Goal: Information Seeking & Learning: Learn about a topic

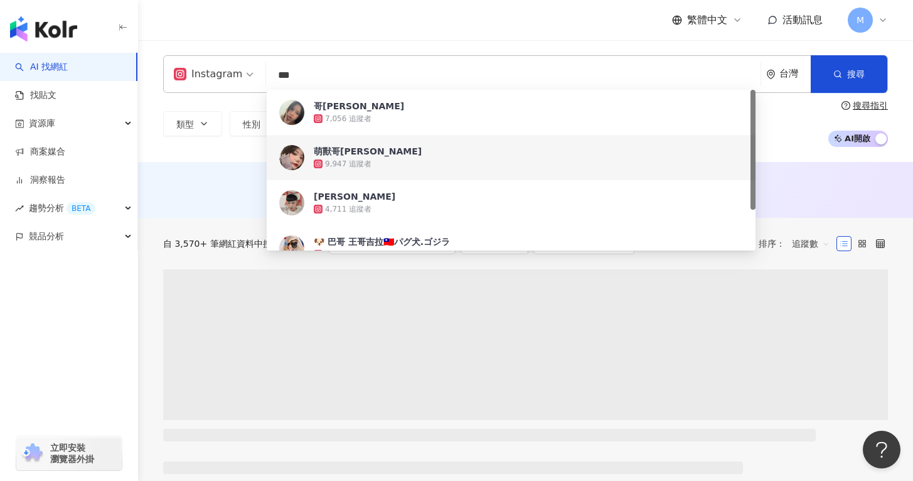
type input "***"
click at [798, 152] on div "Instagram *** 台灣 搜尋 fbc2d929-9987-48d3-a627-a5fe067ce178 86d353f6-1ca3-4776-be1…" at bounding box center [525, 101] width 775 height 122
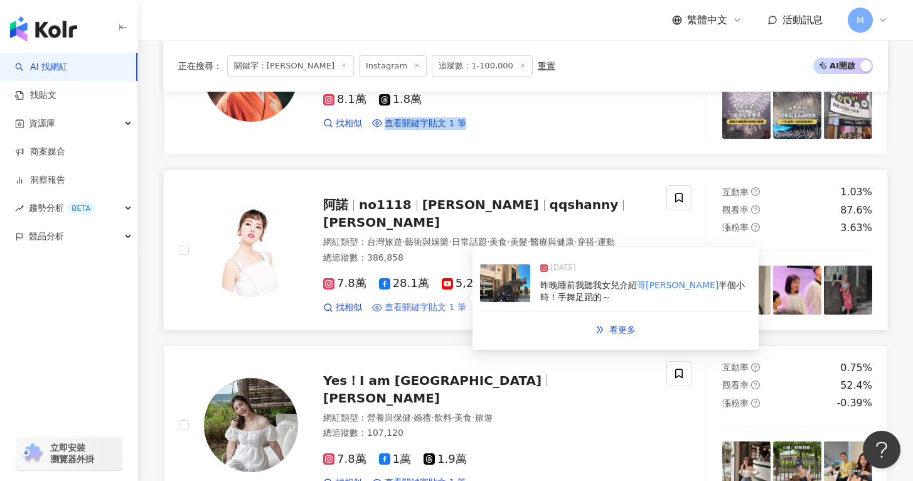
scroll to position [2032, 0]
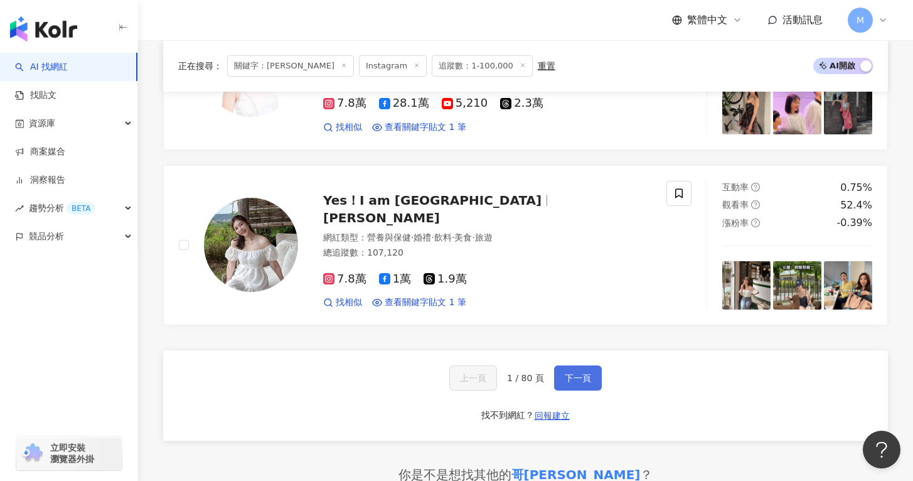
click at [582, 378] on span "下一頁" at bounding box center [578, 378] width 26 height 10
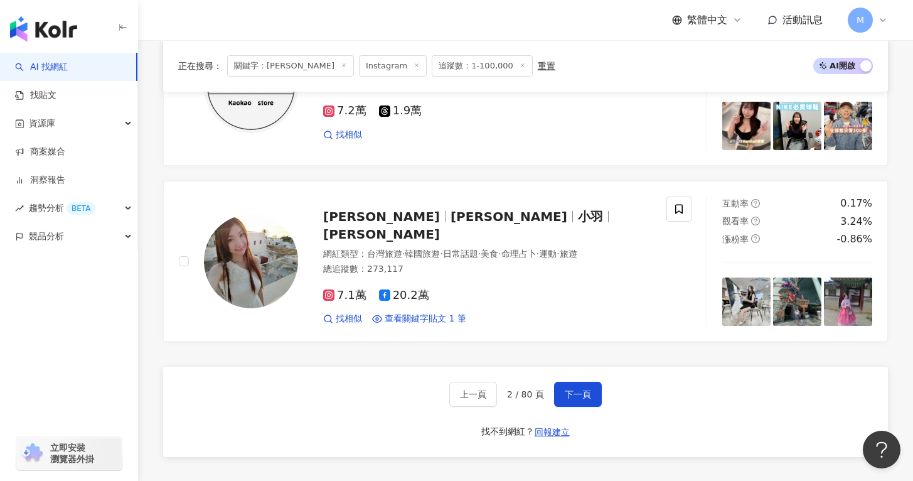
click at [551, 381] on div "上一頁 2 / 80 頁 下一頁" at bounding box center [525, 393] width 152 height 25
click at [570, 389] on span "下一頁" at bounding box center [578, 394] width 26 height 10
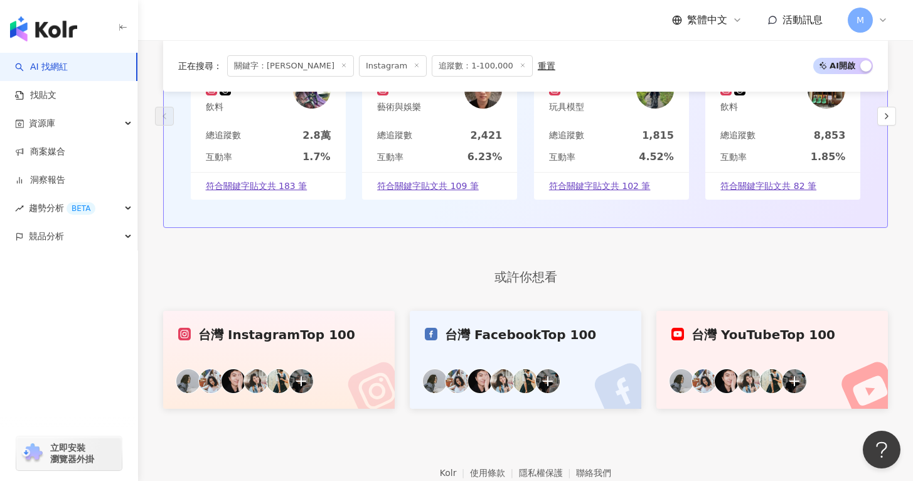
scroll to position [2422, 0]
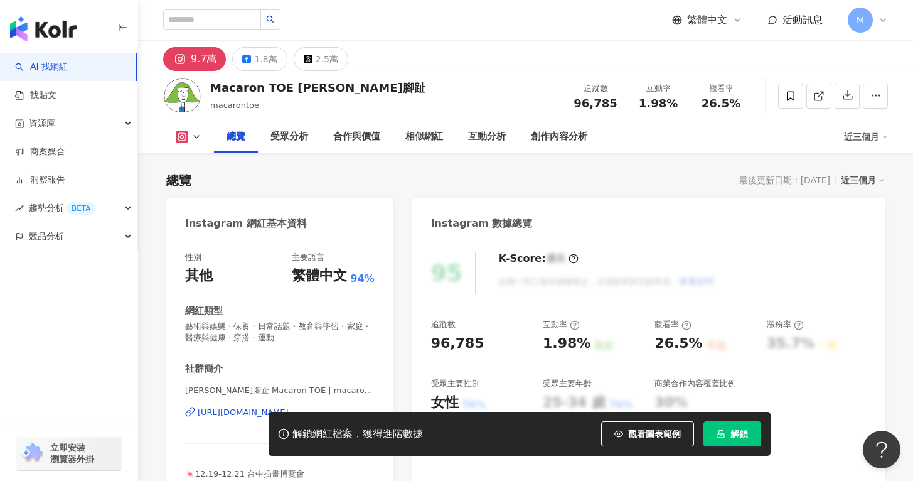
scroll to position [174, 0]
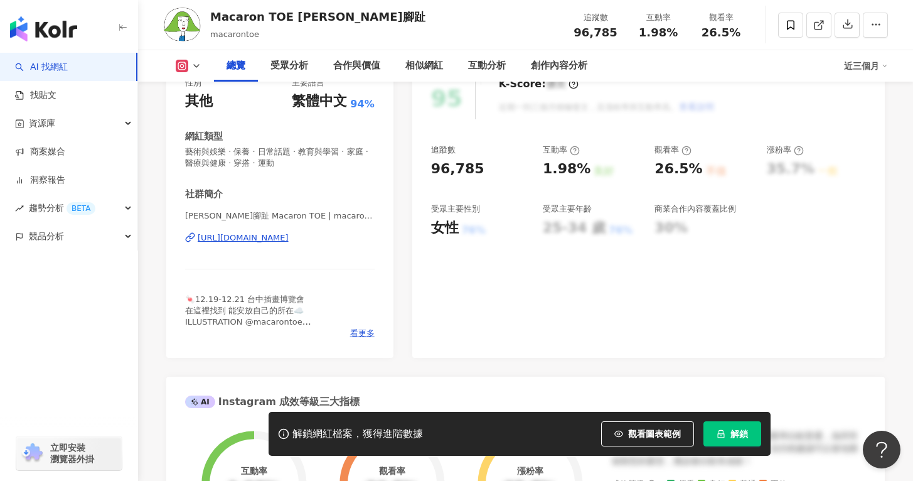
click at [262, 240] on div "https://www.instagram.com/macarontoe/" at bounding box center [243, 237] width 91 height 11
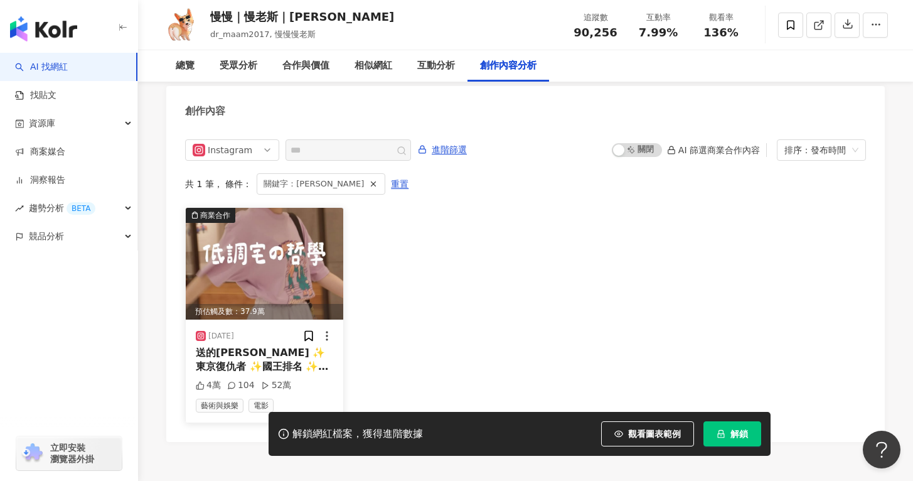
scroll to position [3797, 0]
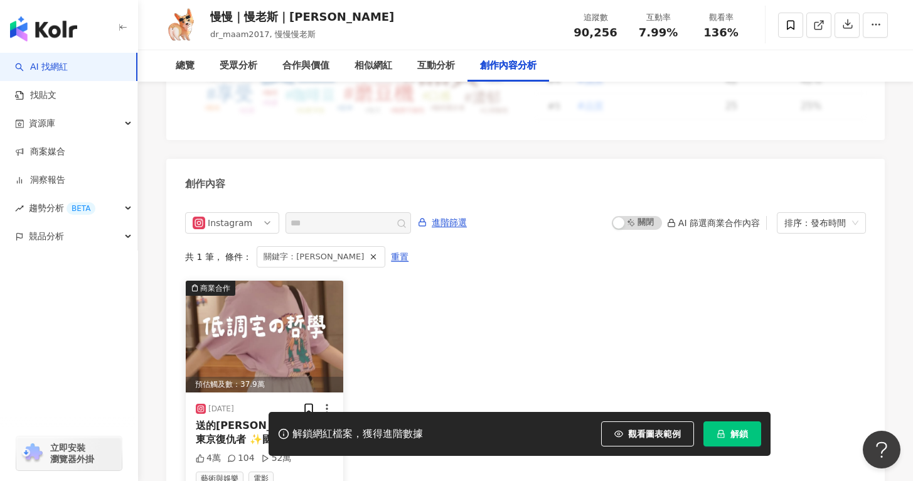
click at [280, 376] on div "預估觸及數：37.9萬" at bounding box center [264, 384] width 157 height 16
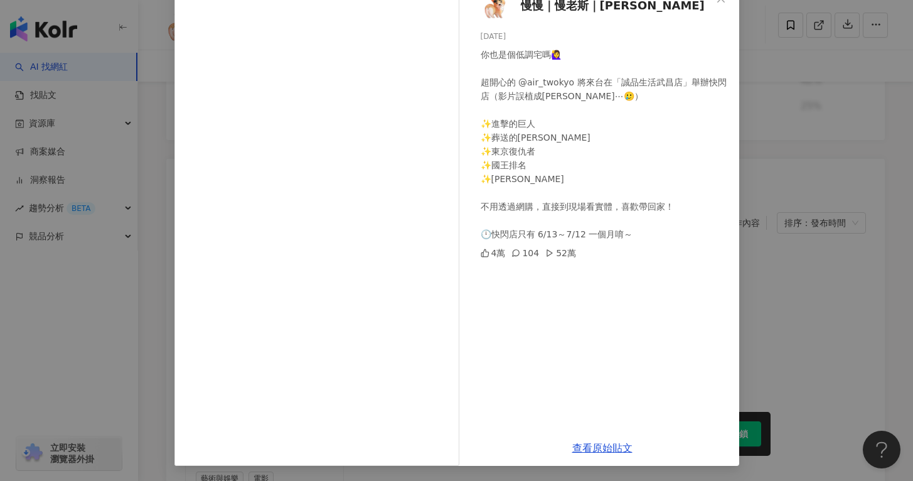
scroll to position [0, 0]
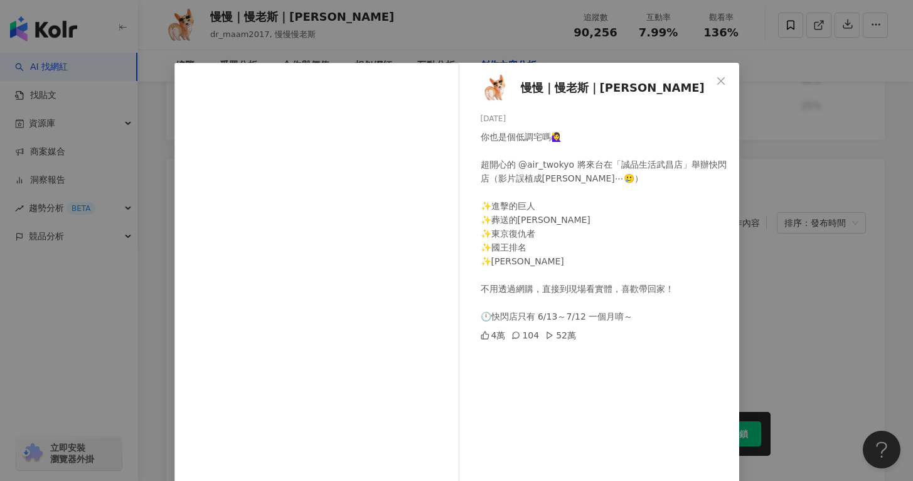
click at [848, 323] on div "慢慢｜慢老斯｜yu-ying 2025/6/11 你也是個低調宅嗎🙋‍♀️ 超開心的 @air_twokyo 將來台在「誠品生活武昌店」舉辦快閃店（影片誤植成…" at bounding box center [456, 240] width 913 height 481
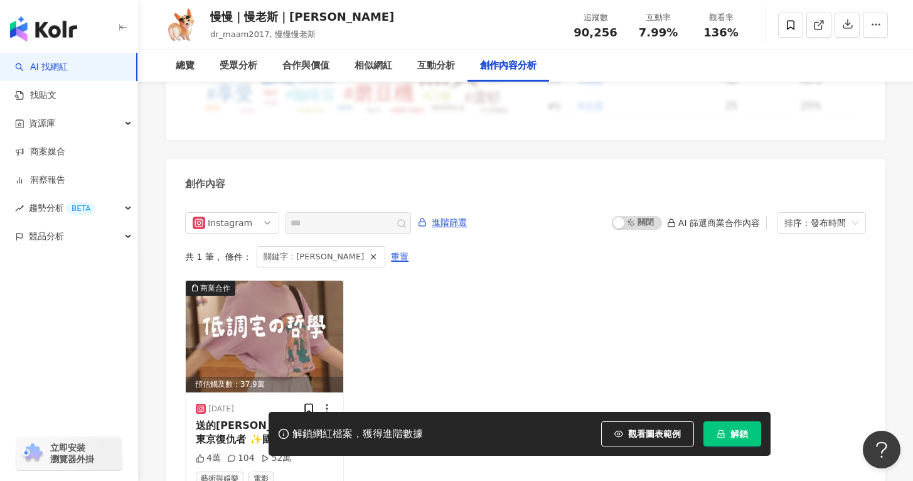
click at [330, 246] on div "關鍵字：[PERSON_NAME]" at bounding box center [321, 256] width 129 height 21
click at [369, 252] on icon "button" at bounding box center [373, 256] width 9 height 9
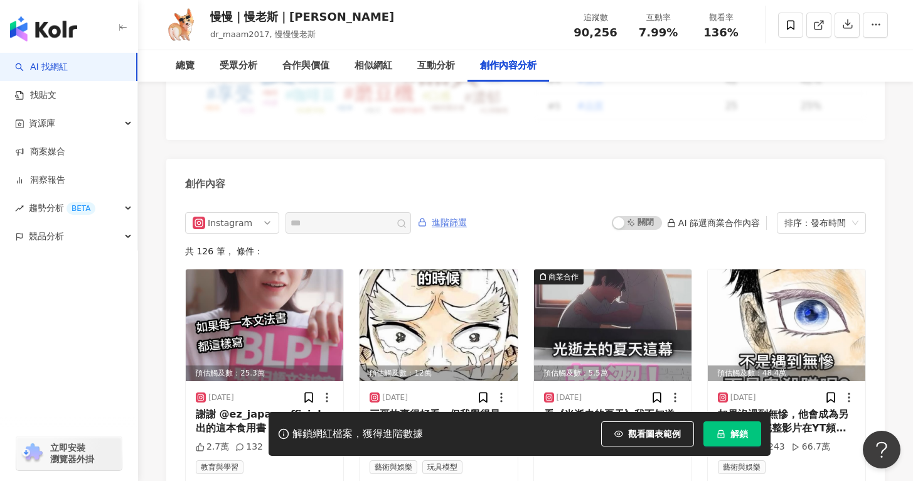
click at [453, 213] on span "進階篩選" at bounding box center [449, 223] width 35 height 20
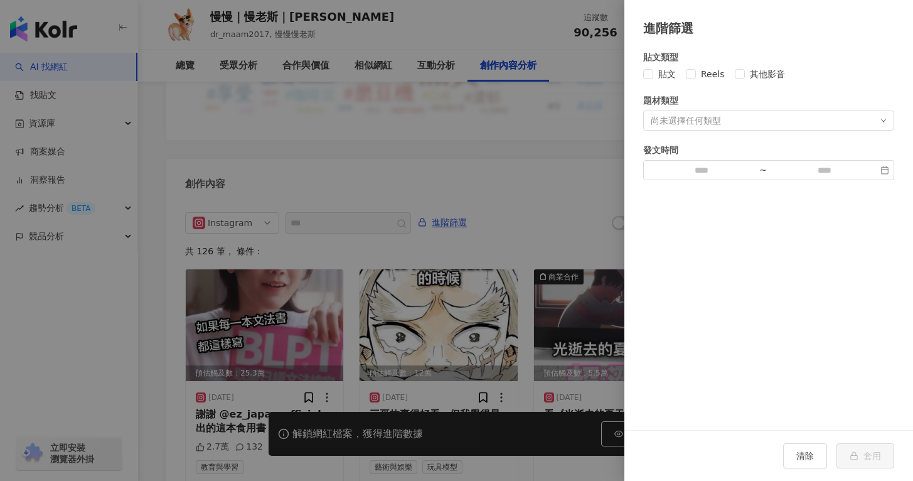
click at [718, 117] on div "尚未選擇任何類型" at bounding box center [686, 120] width 70 height 10
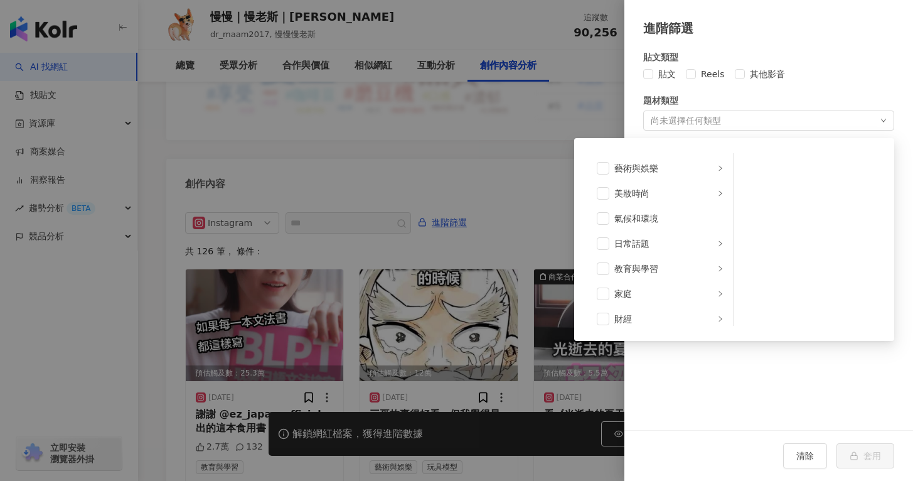
click at [548, 166] on div at bounding box center [456, 240] width 913 height 481
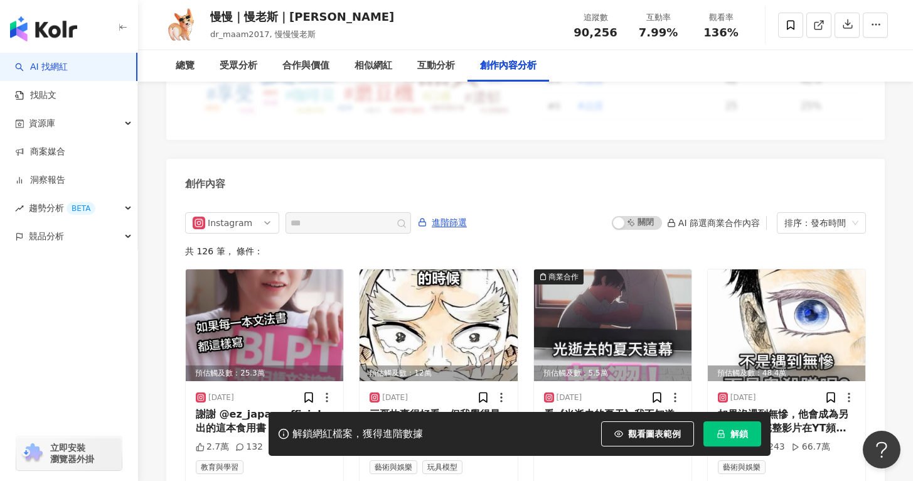
click at [360, 212] on div "Instagram 進階篩選 啟動 關閉 AI 篩選商業合作內容 排序：發布時間 共 126 筆 ， 條件： 預估觸及數：25.3萬 2025/8/16 謝謝…" at bounding box center [525, 348] width 681 height 272
click at [411, 212] on span at bounding box center [347, 222] width 125 height 21
click at [385, 215] on span at bounding box center [393, 222] width 25 height 15
click at [435, 213] on span "進階篩選" at bounding box center [449, 223] width 35 height 20
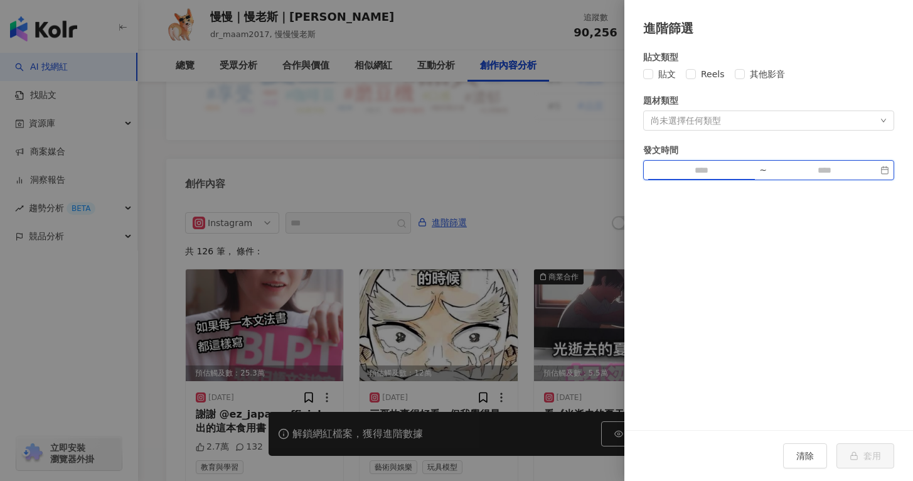
click at [734, 170] on input at bounding box center [701, 170] width 106 height 14
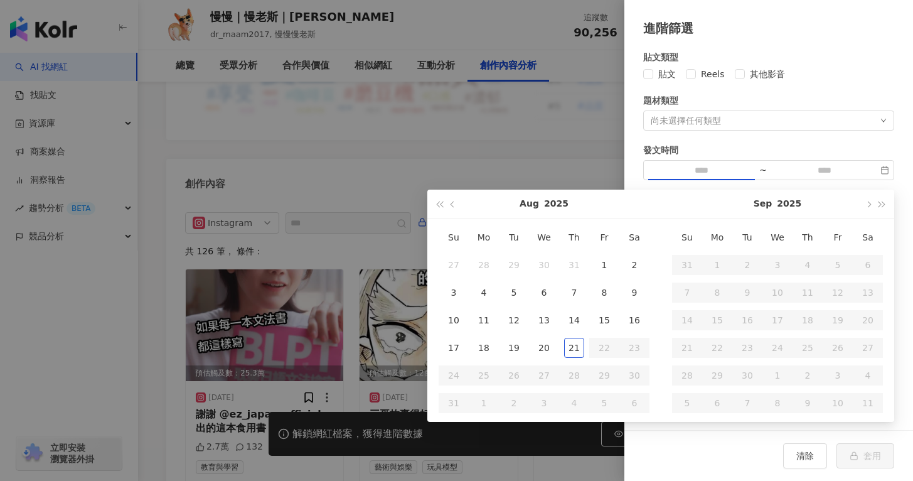
click at [763, 135] on div "貼文類型 貼文 Reels 其他影音 題材類型 尚未選擇任何類型 發文時間 ~" at bounding box center [768, 115] width 251 height 130
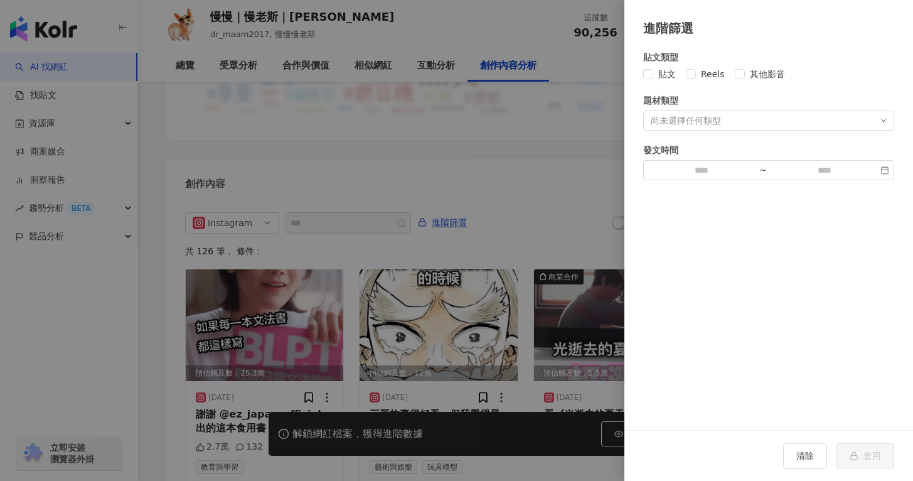
click at [490, 161] on div at bounding box center [456, 240] width 913 height 481
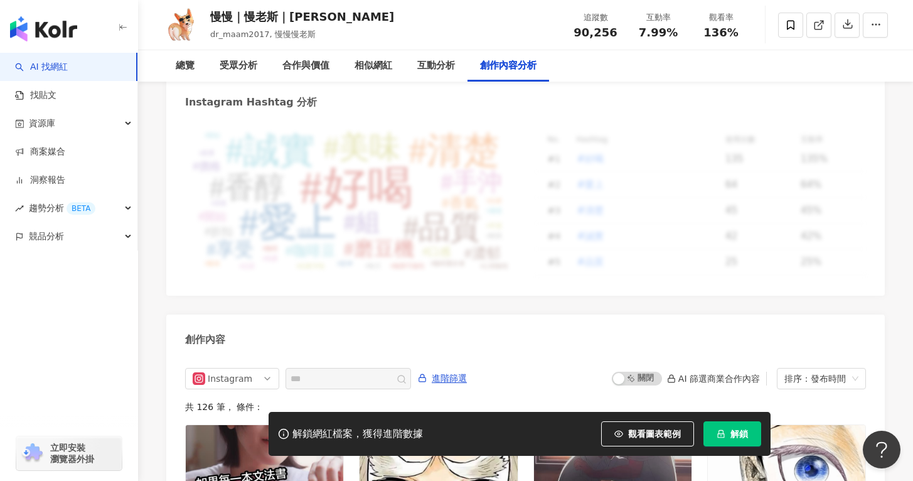
scroll to position [3627, 0]
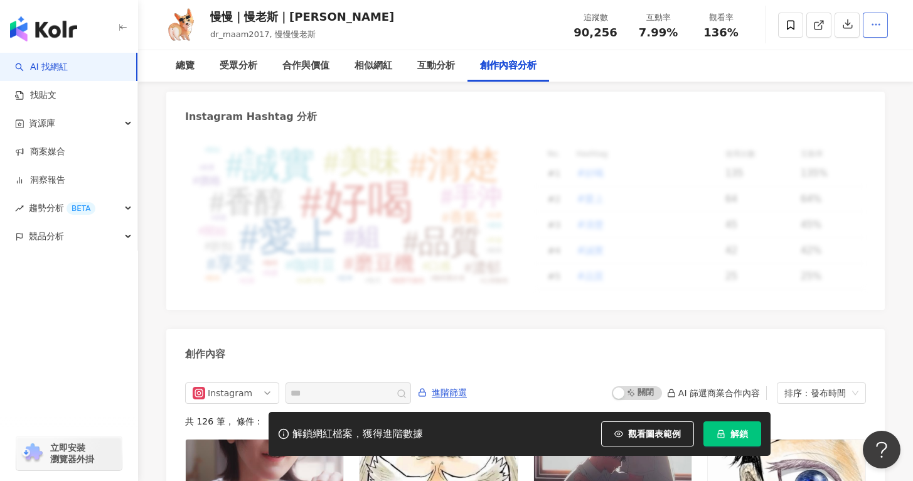
click at [877, 28] on icon "button" at bounding box center [875, 24] width 11 height 11
click at [860, 200] on div "No. Hashtag 使用次數 互動率 # 1 #好喝 135 135% # 2 #愛上 64 64% # 3 #清楚 45 45% # 4 #誠實 42 …" at bounding box center [700, 218] width 331 height 142
click at [747, 420] on div "解鎖網紅檔案，獲得進階數據 觀看圖表範例 解鎖" at bounding box center [520, 434] width 502 height 44
click at [743, 425] on button "解鎖" at bounding box center [732, 433] width 58 height 25
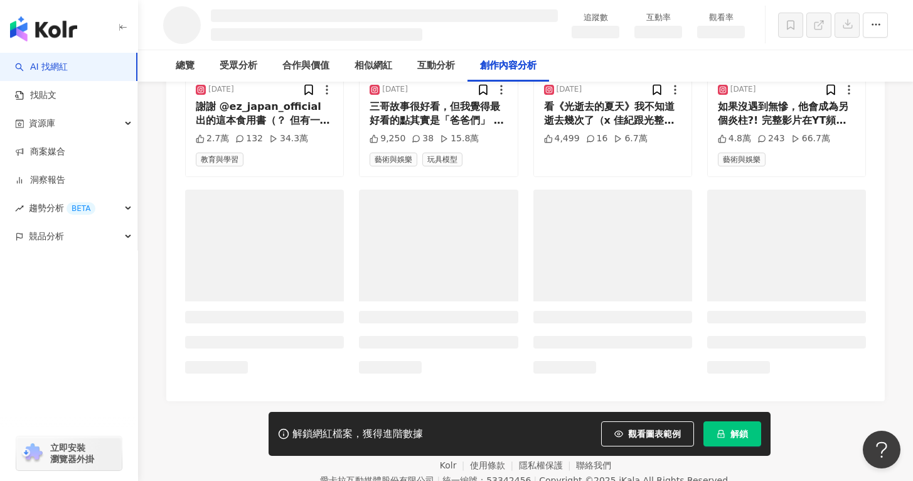
scroll to position [3191, 0]
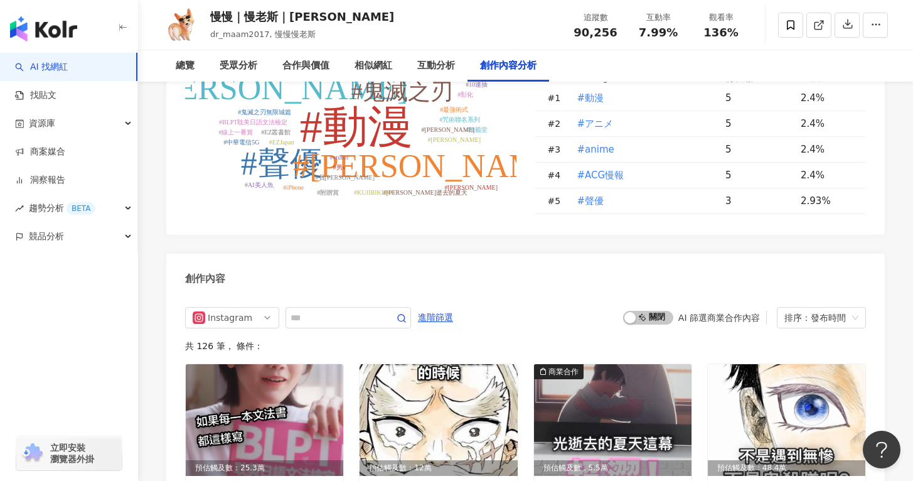
scroll to position [3641, 0]
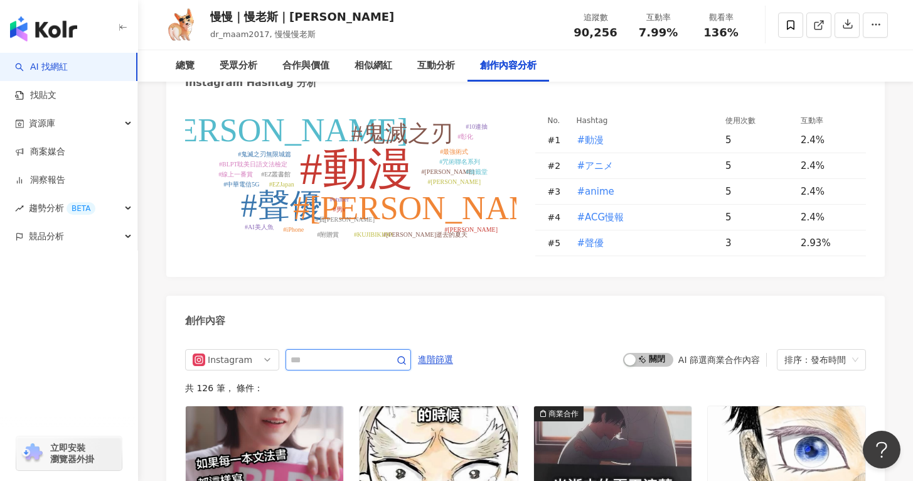
click at [361, 352] on input "text" at bounding box center [335, 359] width 88 height 15
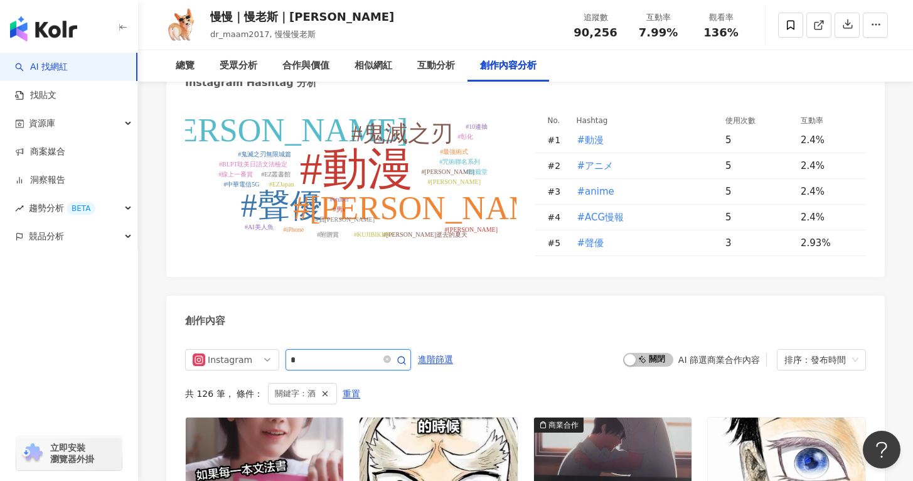
scroll to position [3820, 0]
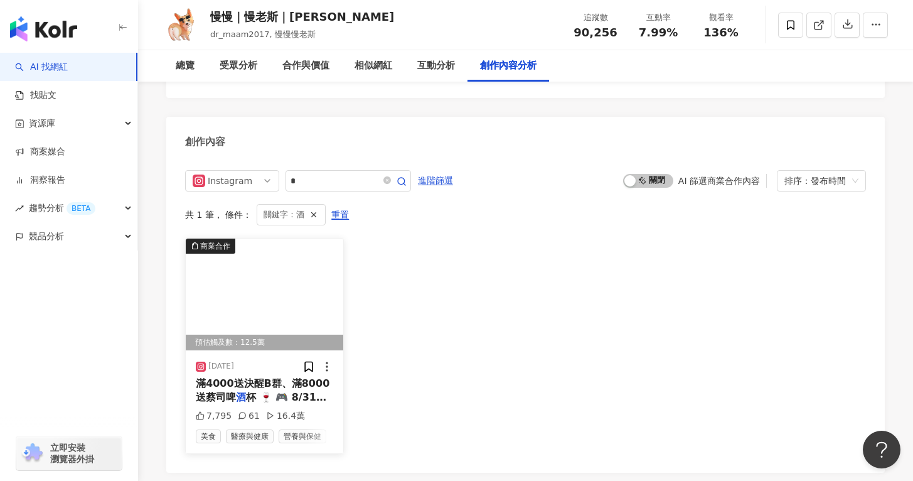
click at [250, 376] on div "滿4000送決醒B群、滿8000送蔡司啤 酒 杯 🍷 🎮 8/31 前，全館下單" at bounding box center [264, 390] width 137 height 28
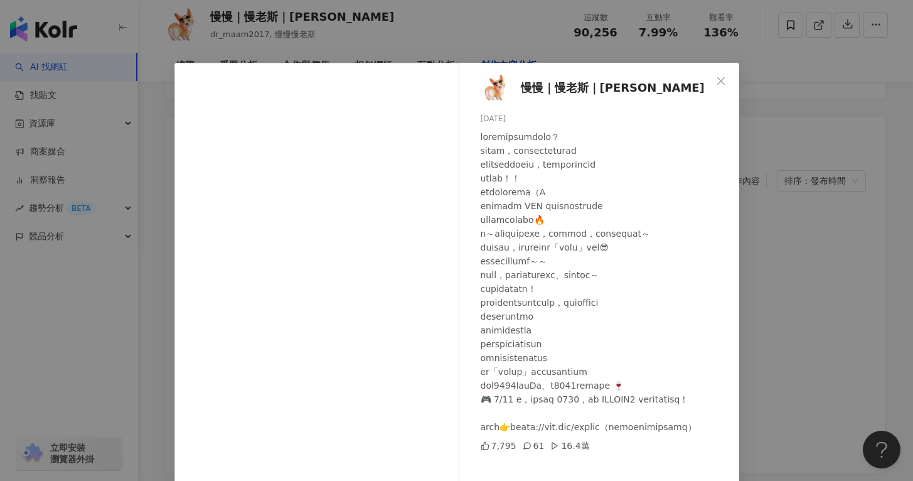
scroll to position [82, 0]
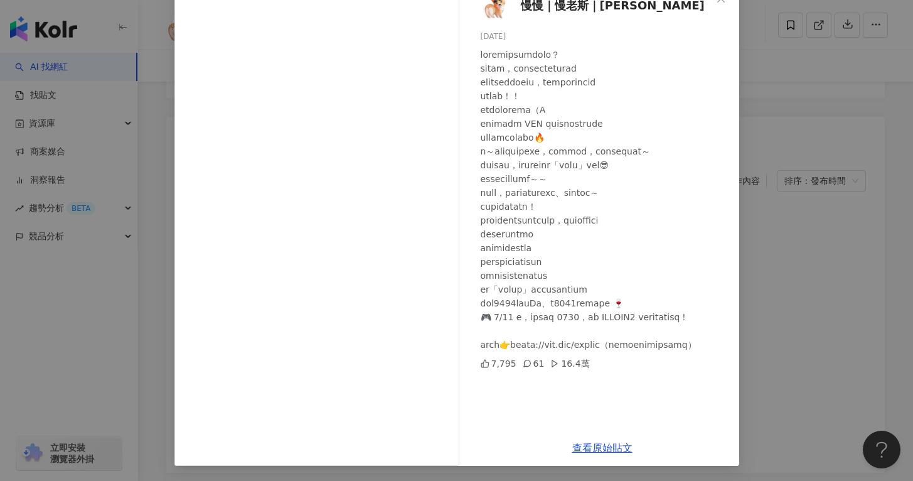
click at [810, 299] on div "慢慢｜慢老斯｜yu-ying 2025/8/5 7,795 61 16.4萬 查看原始貼文" at bounding box center [456, 240] width 913 height 481
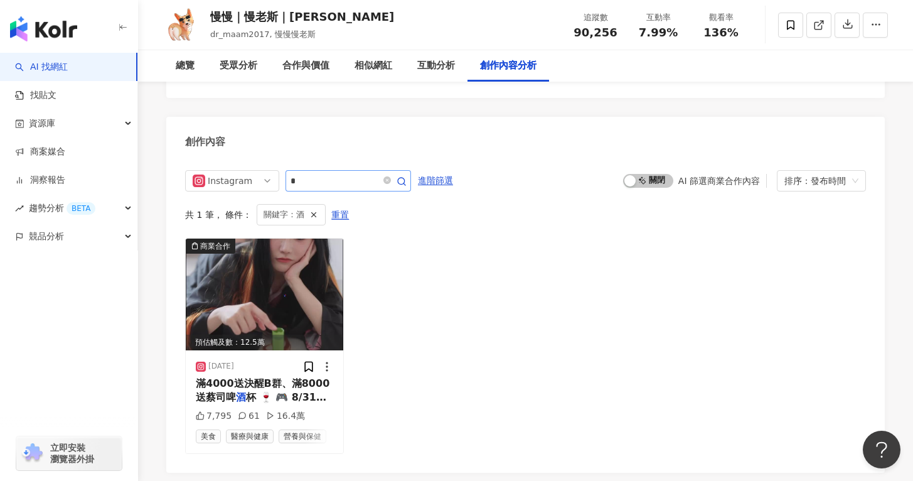
click at [355, 170] on span "*" at bounding box center [347, 180] width 125 height 21
drag, startPoint x: 338, startPoint y: 134, endPoint x: 247, endPoint y: 133, distance: 91.0
click at [247, 170] on div "Instagram *" at bounding box center [298, 180] width 226 height 21
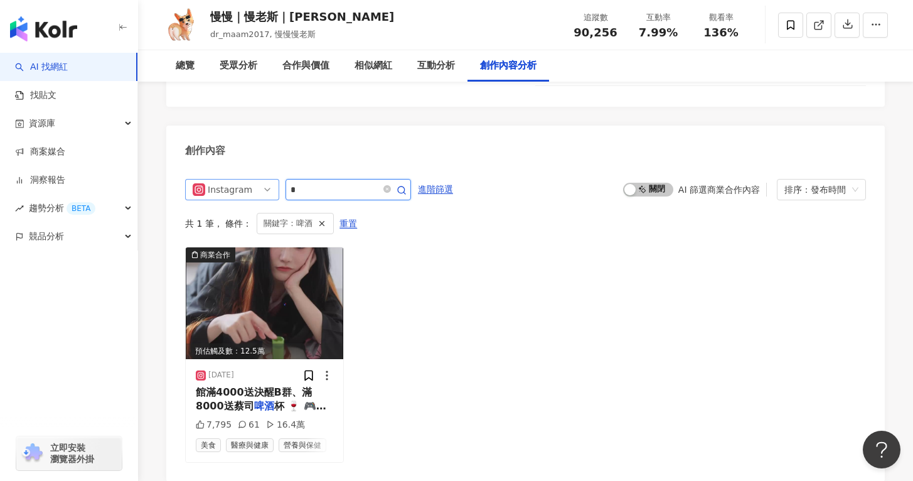
type input "*"
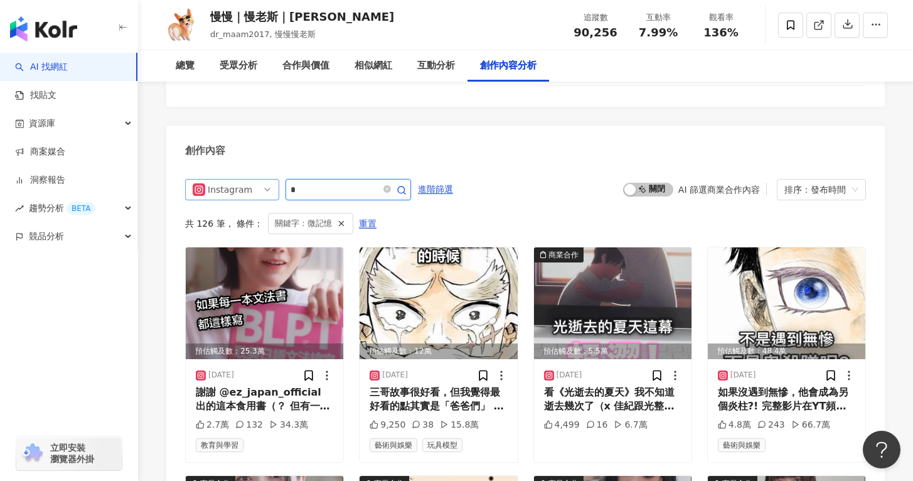
scroll to position [3778, 0]
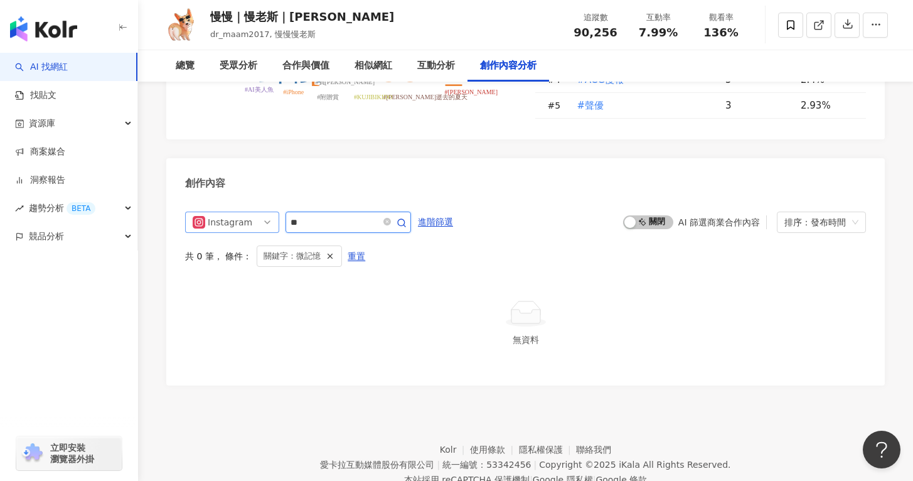
type input "*"
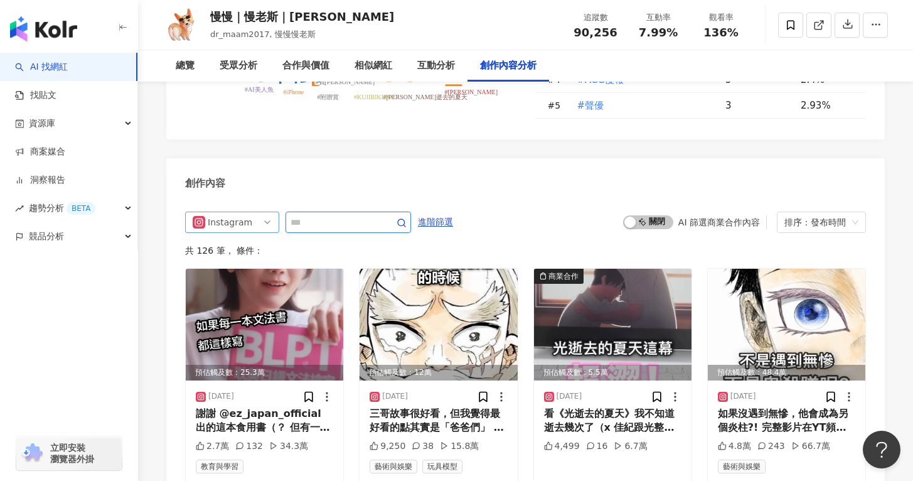
scroll to position [3811, 0]
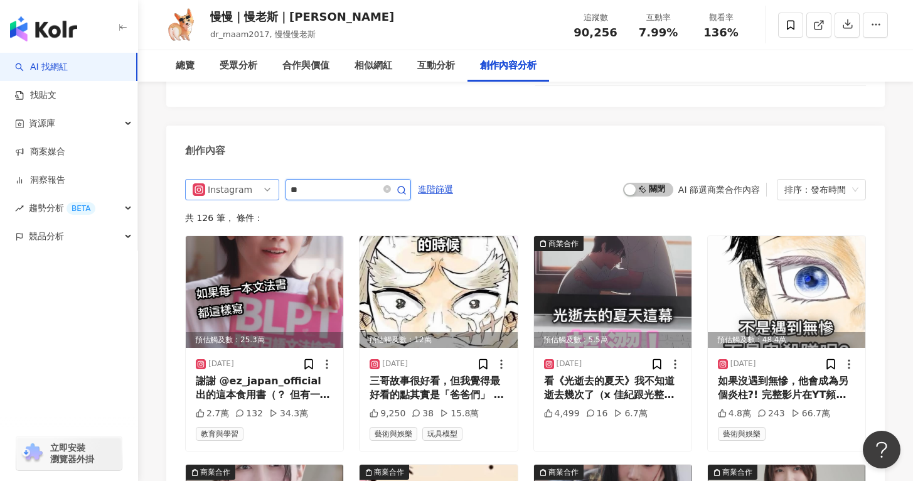
type input "*"
type input "***"
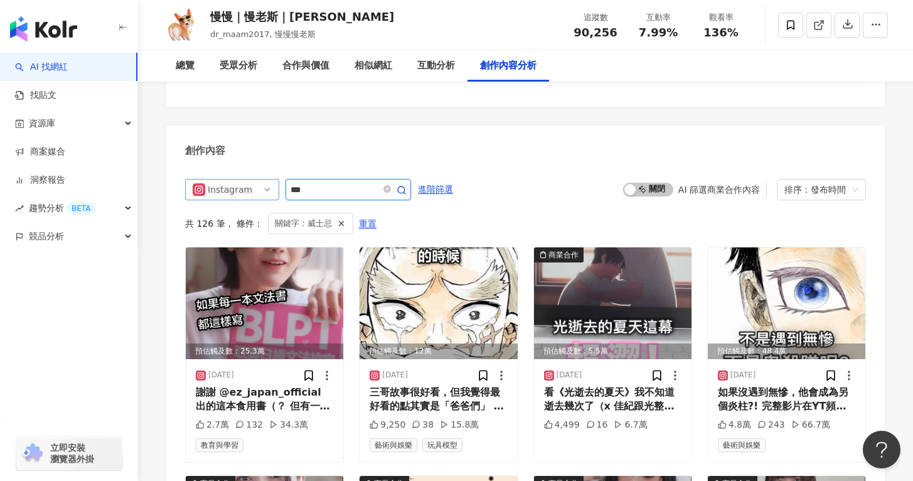
scroll to position [3778, 0]
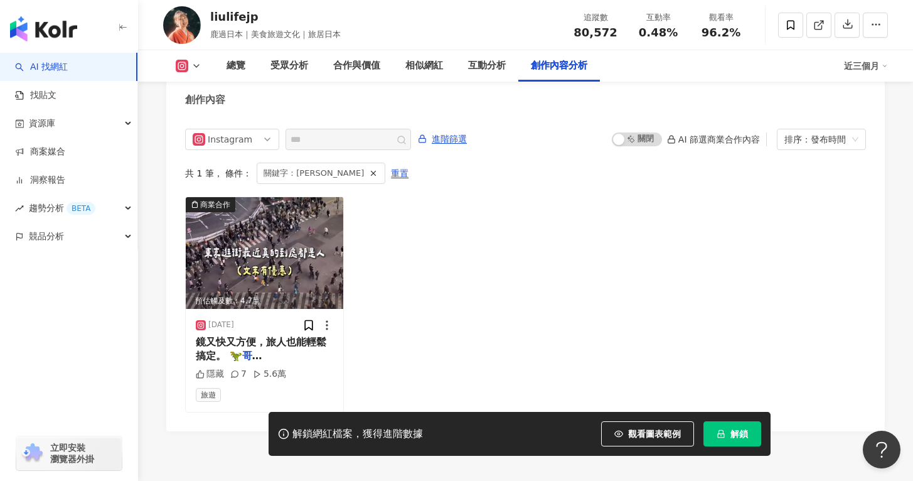
click at [742, 423] on button "解鎖" at bounding box center [732, 433] width 58 height 25
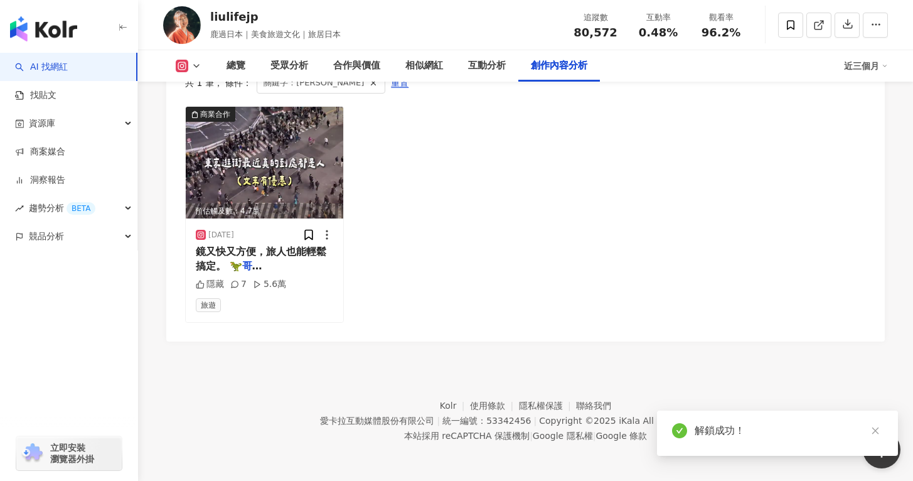
scroll to position [3531, 0]
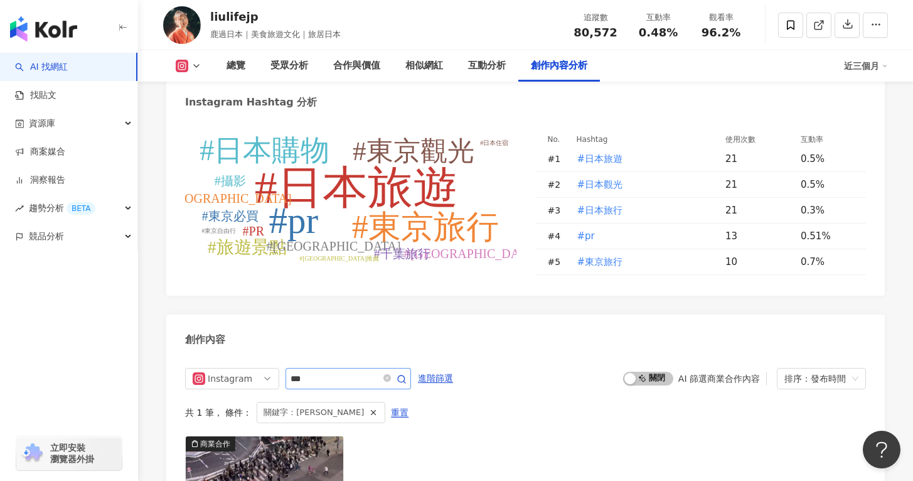
click at [337, 368] on span "***" at bounding box center [347, 378] width 125 height 21
click at [337, 371] on input "***" at bounding box center [335, 378] width 88 height 15
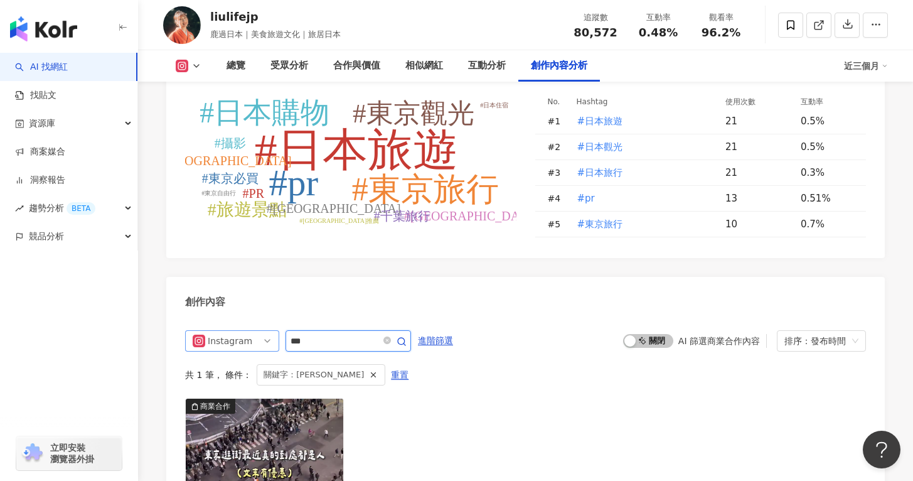
scroll to position [3858, 0]
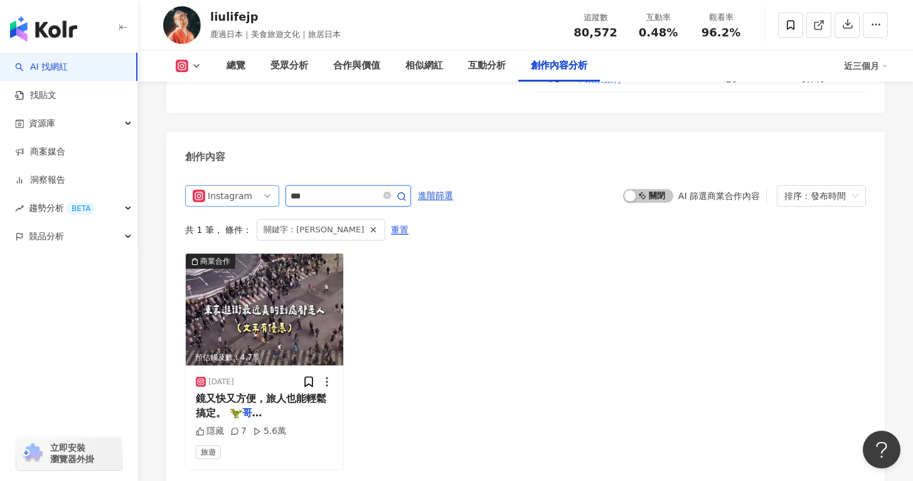
drag, startPoint x: 257, startPoint y: 131, endPoint x: 244, endPoint y: 131, distance: 12.5
click at [244, 185] on div "Instagram ***" at bounding box center [298, 195] width 226 height 21
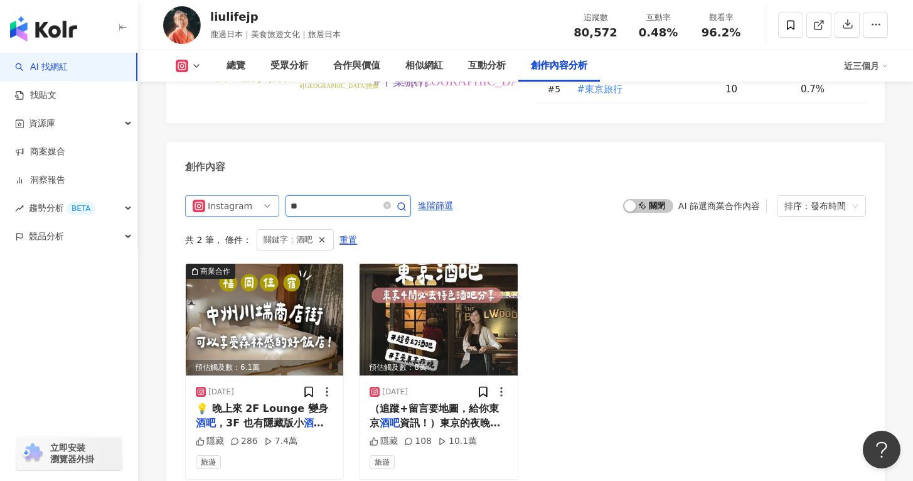
drag, startPoint x: 333, startPoint y: 144, endPoint x: 262, endPoint y: 142, distance: 70.3
click at [262, 195] on div "Instagram **" at bounding box center [298, 205] width 226 height 21
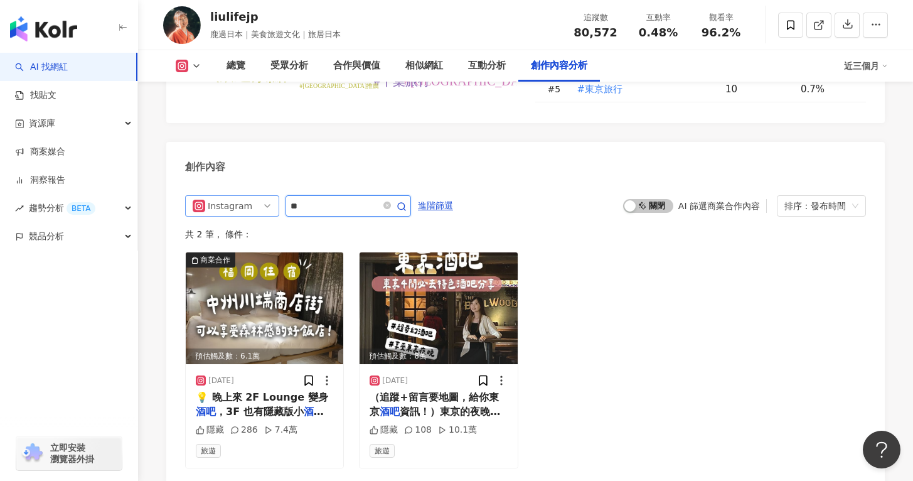
type input "*"
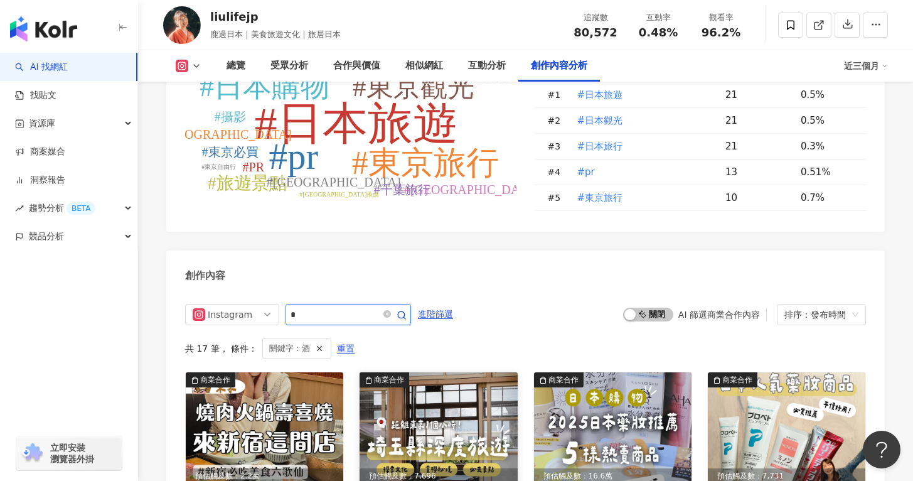
scroll to position [3707, 0]
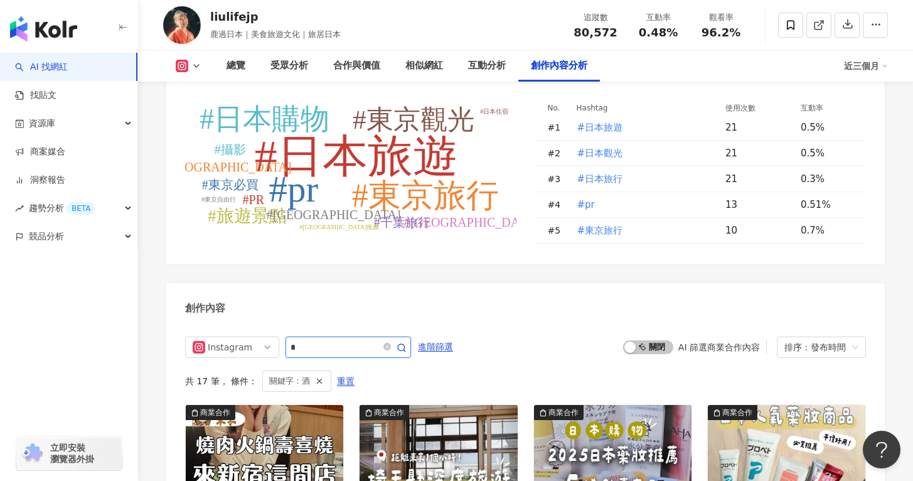
type input "*"
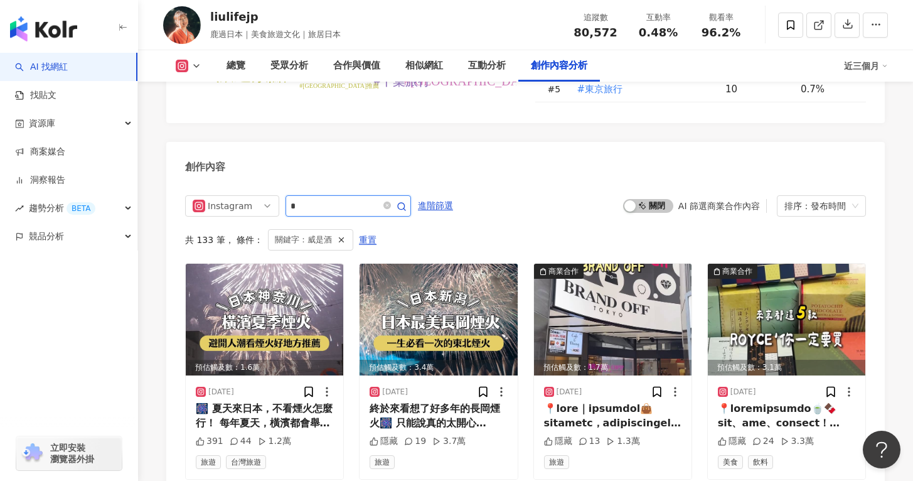
scroll to position [3815, 0]
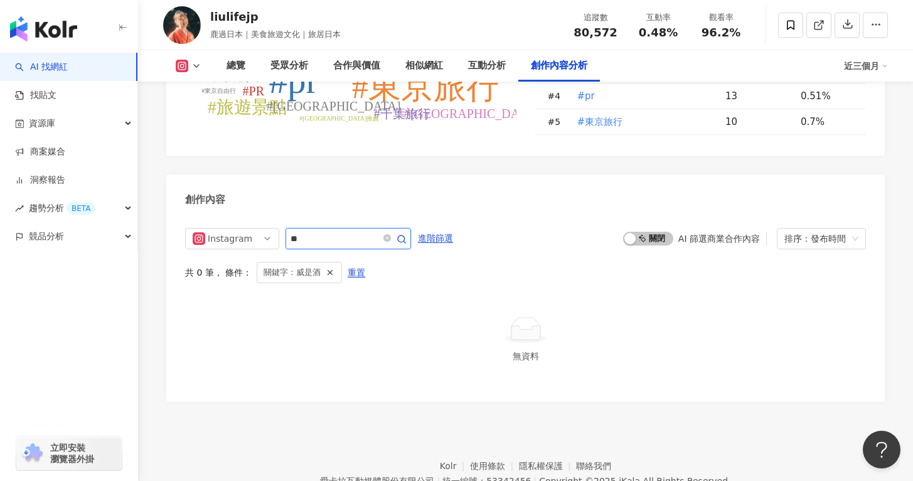
type input "*"
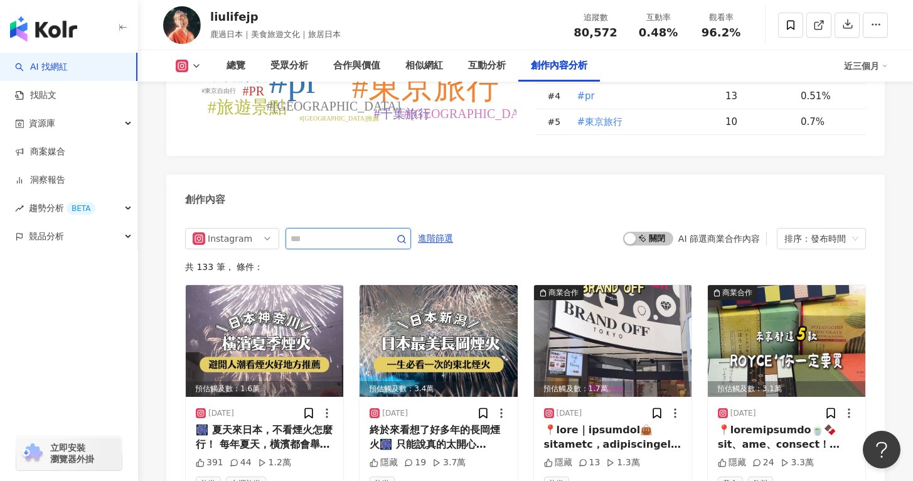
scroll to position [3848, 0]
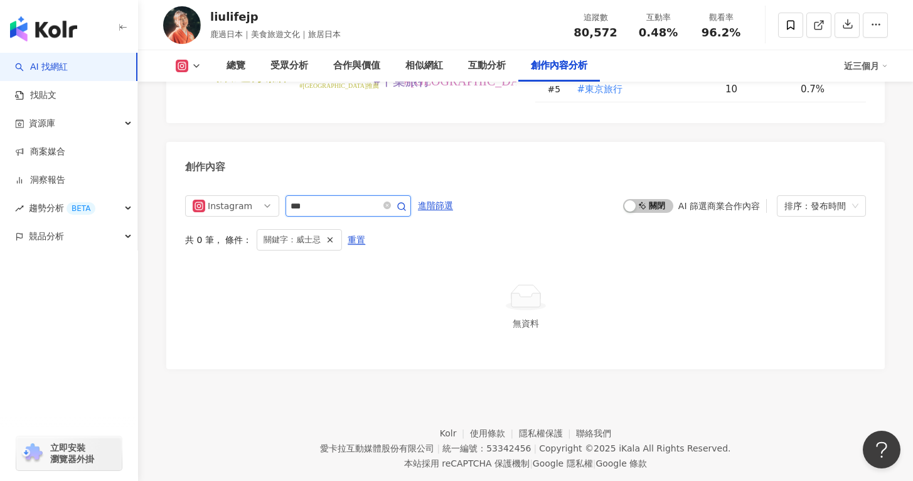
scroll to position [3815, 0]
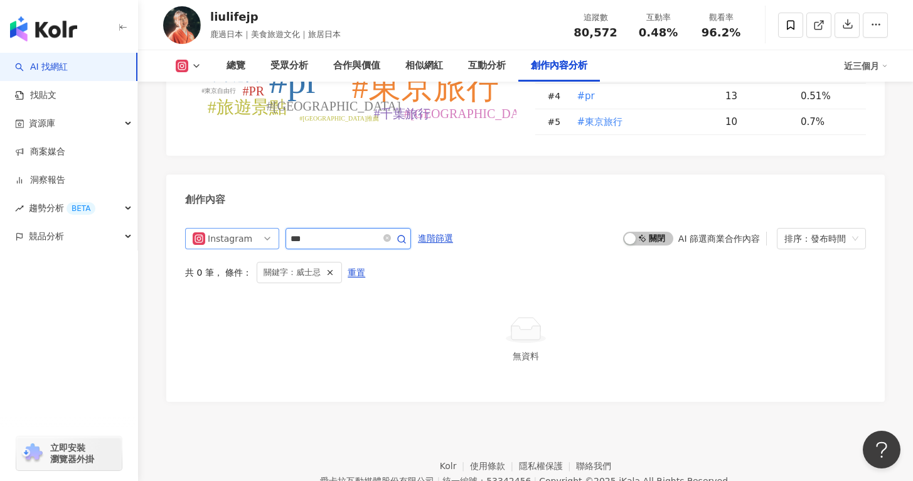
drag, startPoint x: 326, startPoint y: 177, endPoint x: 272, endPoint y: 173, distance: 53.5
click at [272, 228] on div "Instagram ***" at bounding box center [298, 238] width 226 height 21
type input "*"
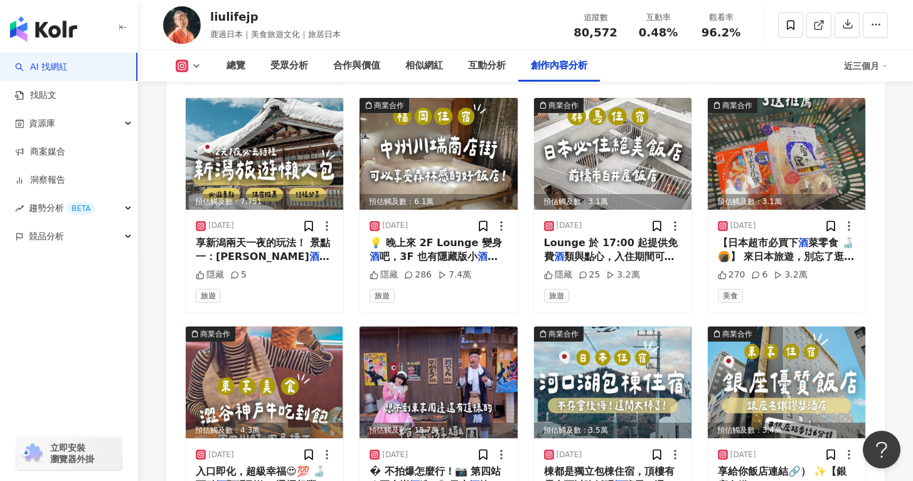
scroll to position [4334, 0]
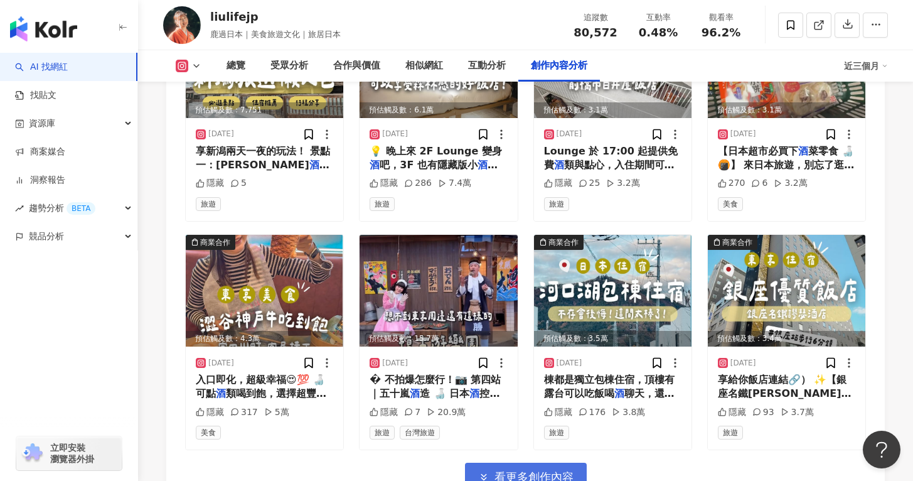
click at [552, 470] on span "看更多創作內容" at bounding box center [533, 477] width 79 height 14
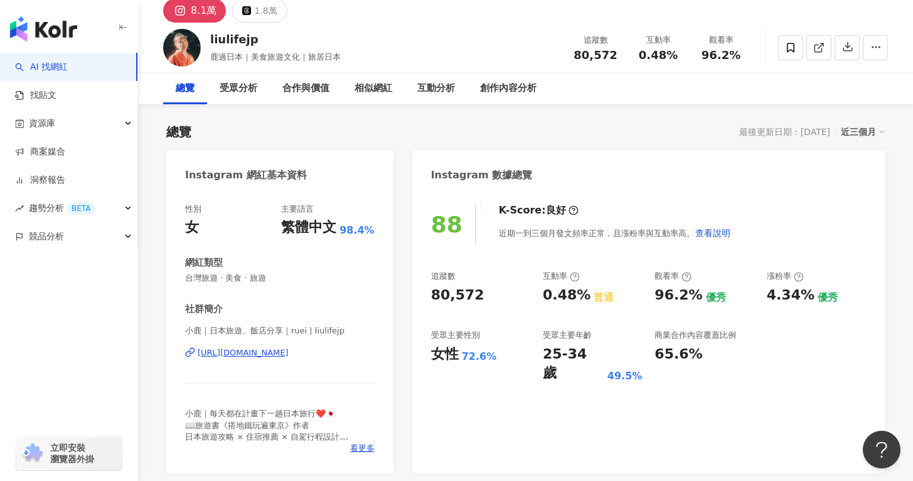
scroll to position [0, 0]
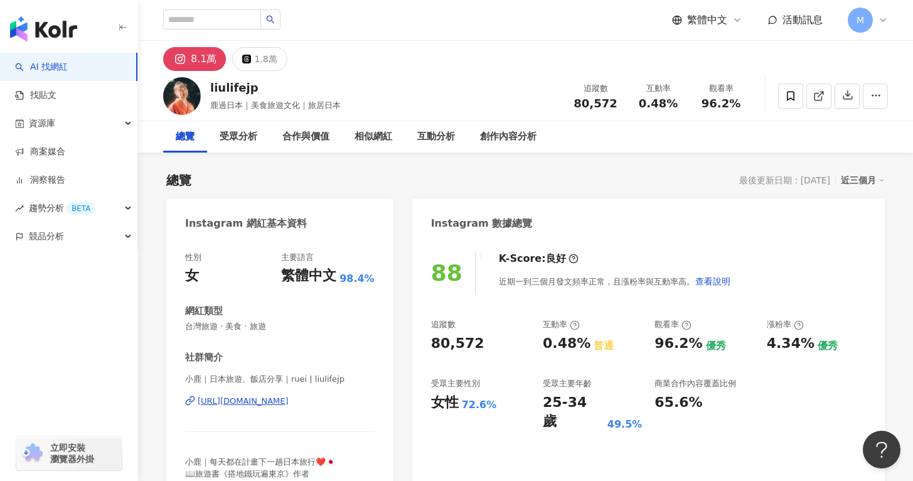
click at [289, 406] on div "https://www.instagram.com/liulifejp/" at bounding box center [243, 400] width 91 height 11
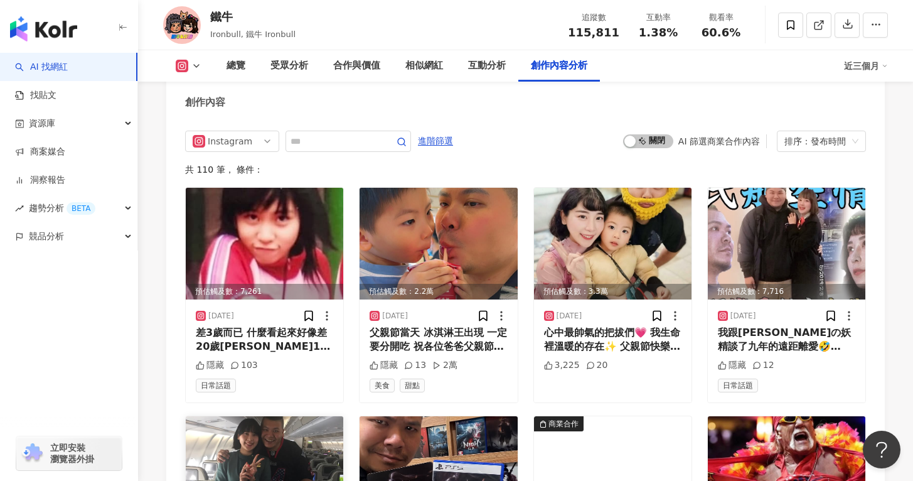
scroll to position [3805, 0]
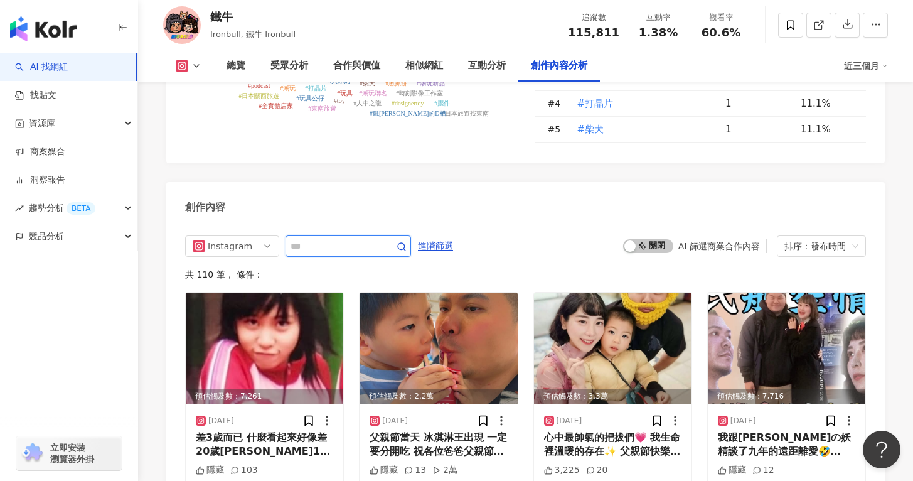
click at [315, 238] on input "text" at bounding box center [335, 245] width 88 height 15
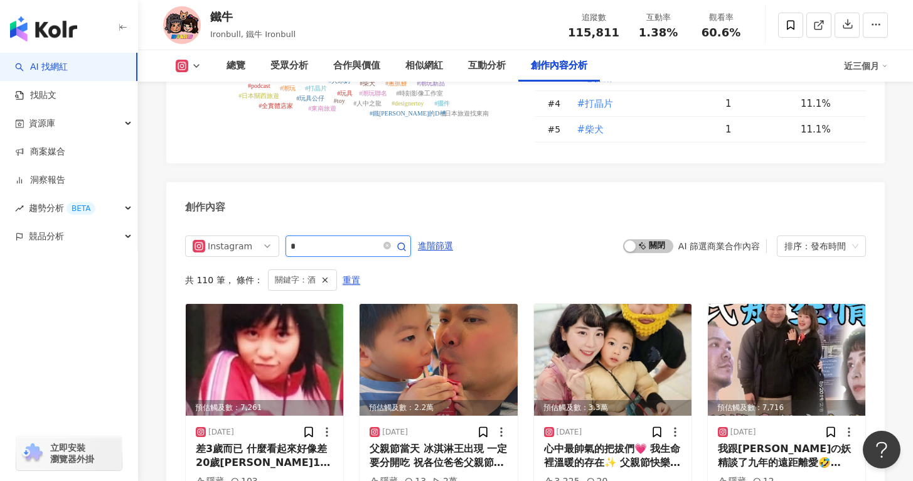
scroll to position [3873, 0]
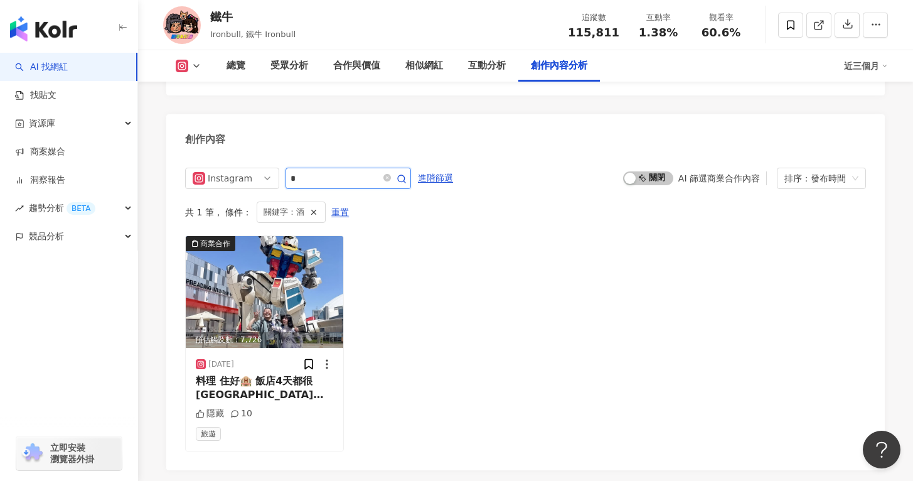
type input "*"
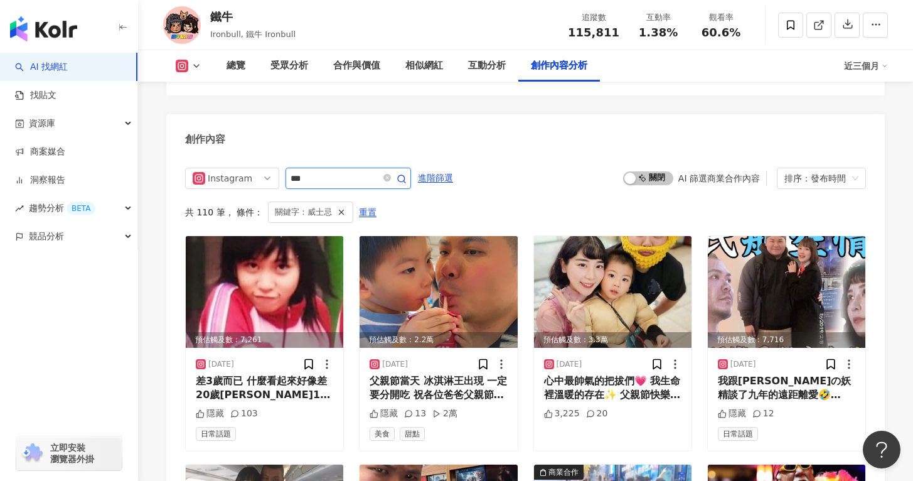
scroll to position [3841, 0]
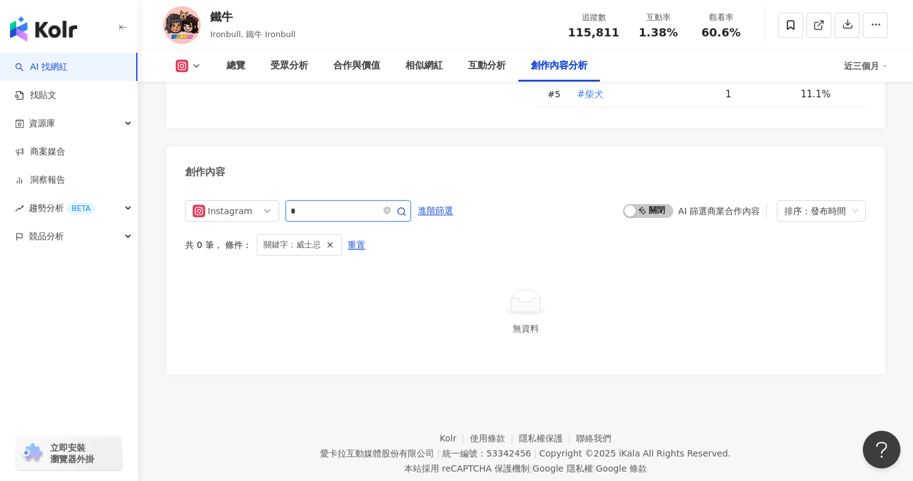
type input "*"
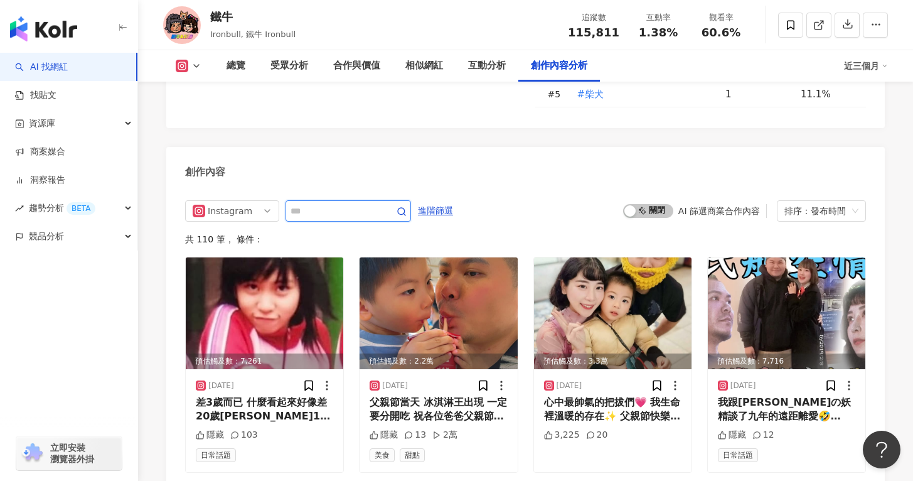
scroll to position [3873, 0]
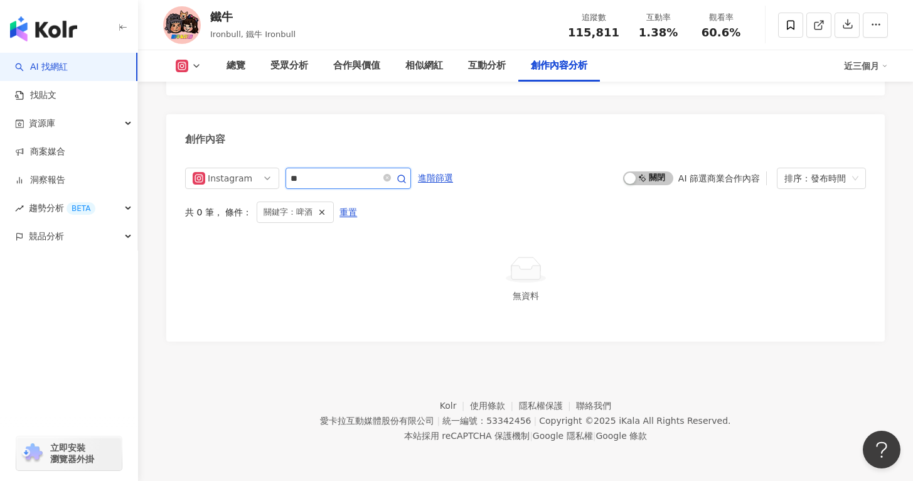
scroll to position [3841, 0]
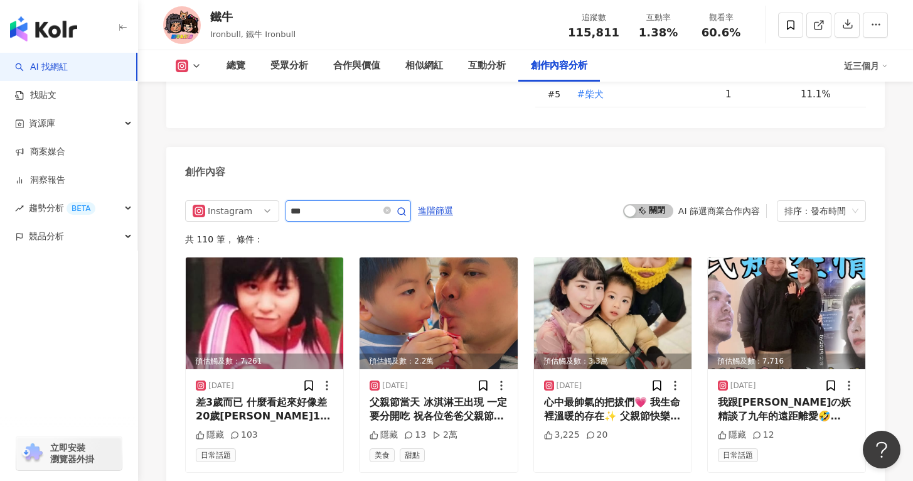
scroll to position [3873, 0]
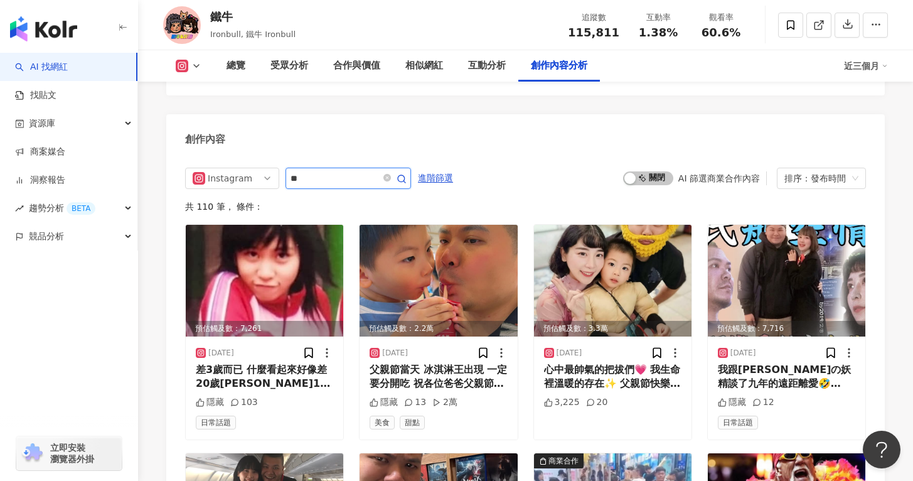
type input "*"
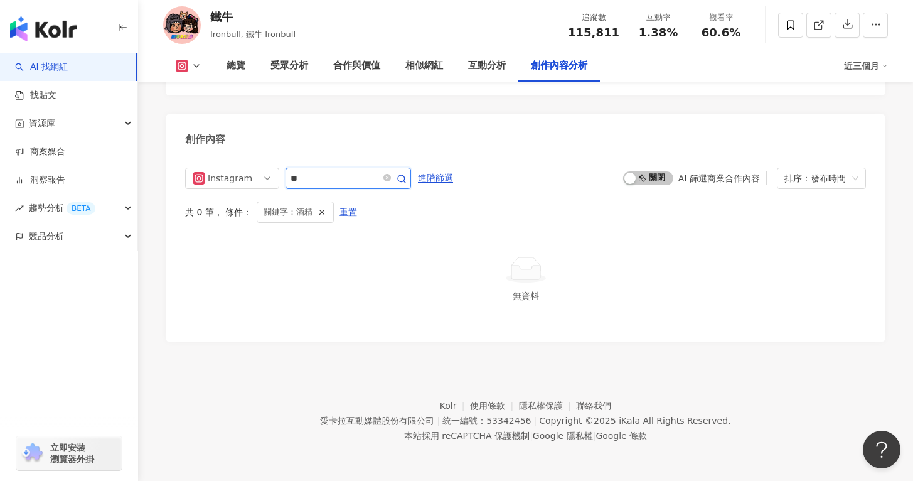
scroll to position [3841, 0]
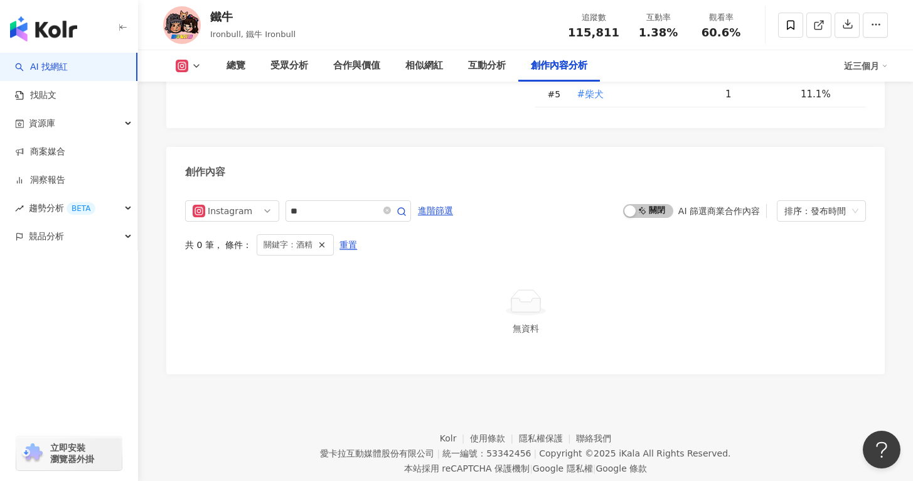
click at [596, 323] on div "Instagram ** 進階篩選 啟動 關閉 AI 篩選商業合作內容 排序：發布時間 共 0 筆 ， 條件： 關鍵字：酒精 重置 無資料" at bounding box center [525, 281] width 718 height 186
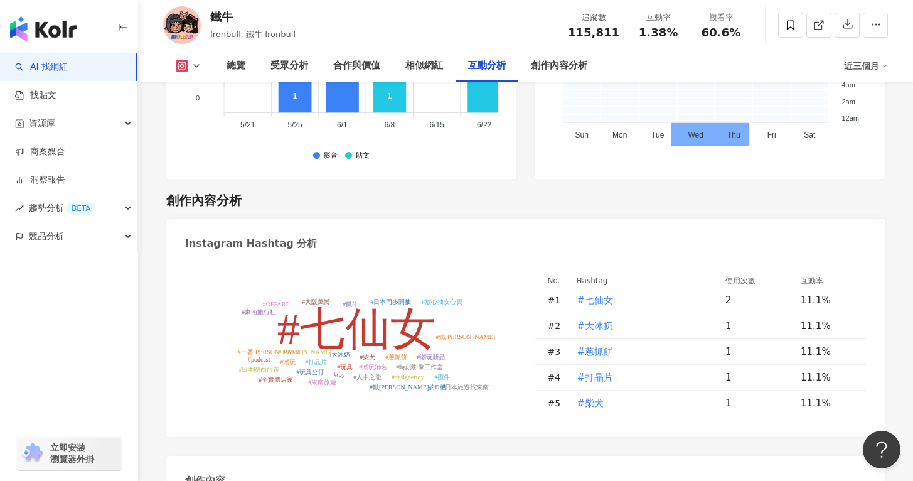
scroll to position [3772, 0]
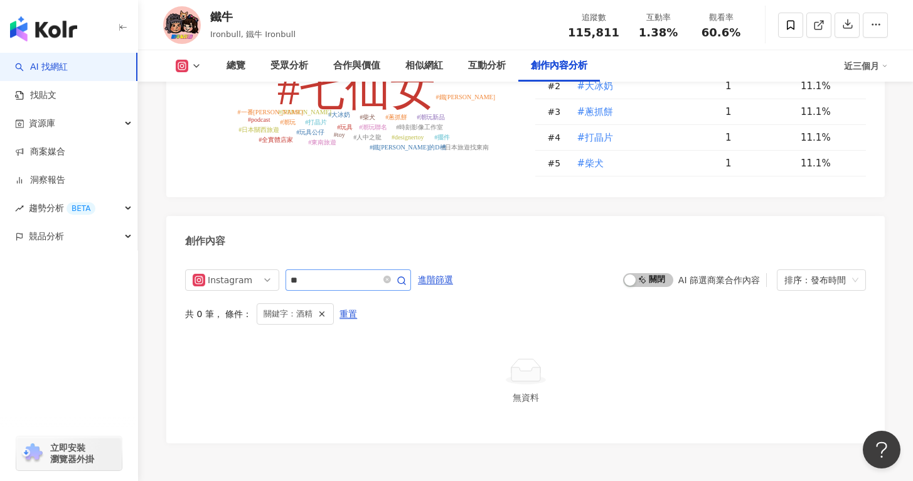
click at [334, 269] on span "**" at bounding box center [347, 279] width 125 height 21
click at [326, 272] on input "**" at bounding box center [335, 279] width 88 height 15
type input "*"
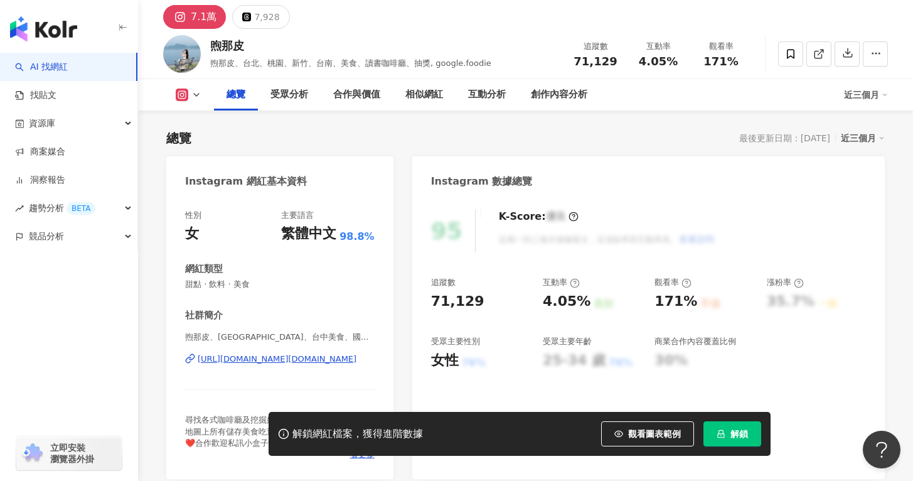
scroll to position [146, 0]
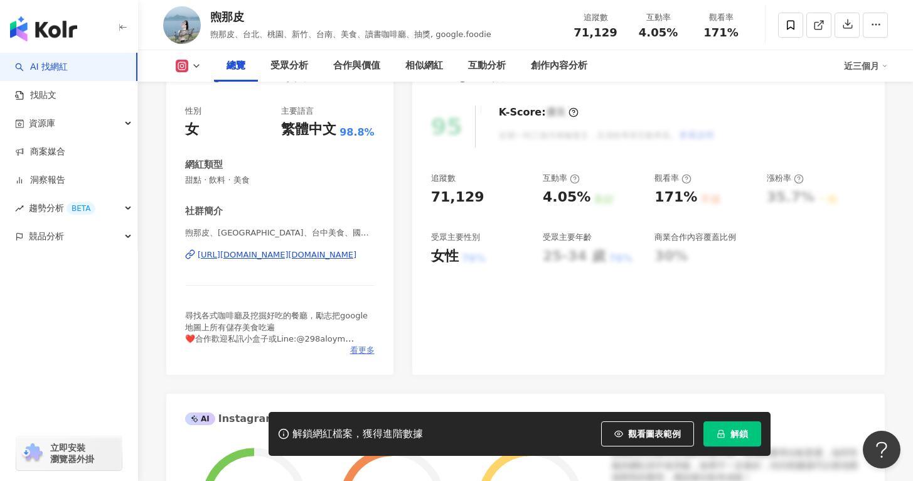
click at [366, 351] on span "看更多" at bounding box center [362, 349] width 24 height 11
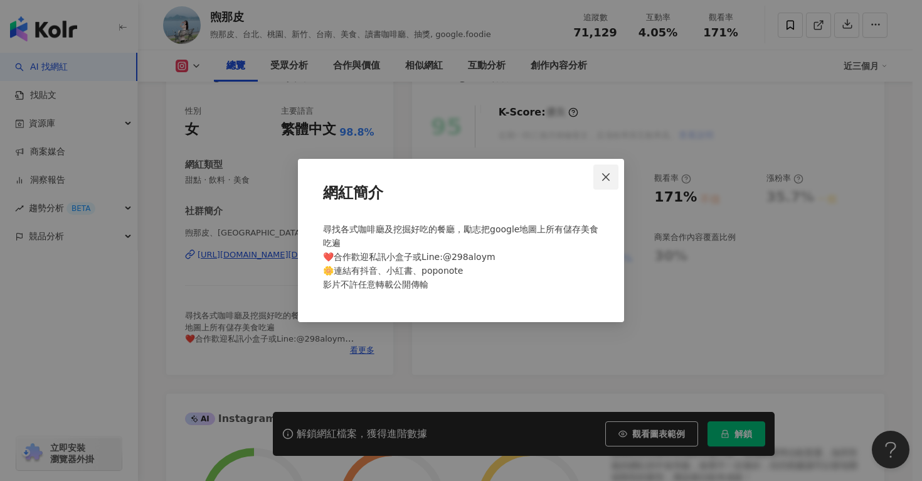
click at [614, 169] on button "Close" at bounding box center [606, 176] width 25 height 25
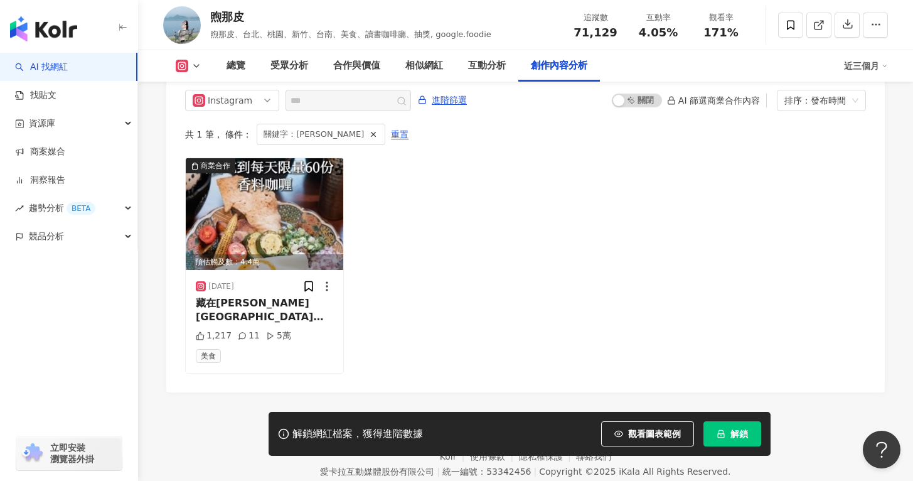
scroll to position [3899, 0]
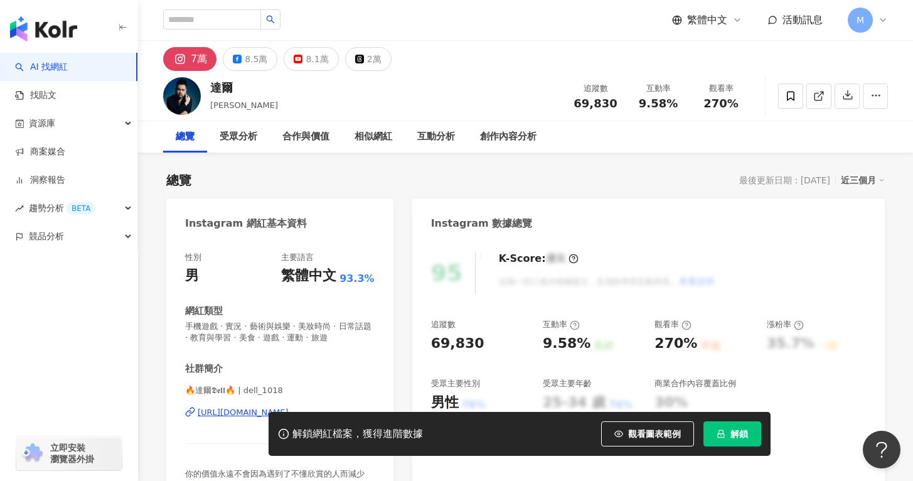
click at [728, 431] on button "解鎖" at bounding box center [732, 433] width 58 height 25
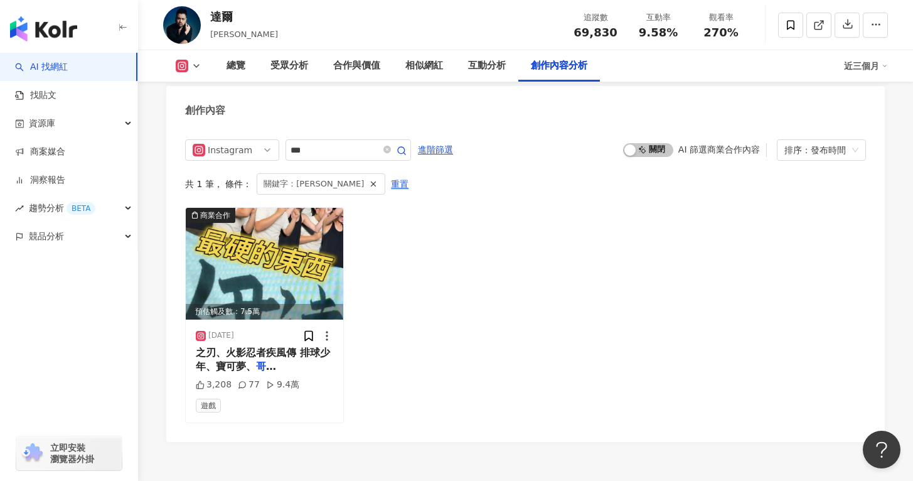
scroll to position [3847, 0]
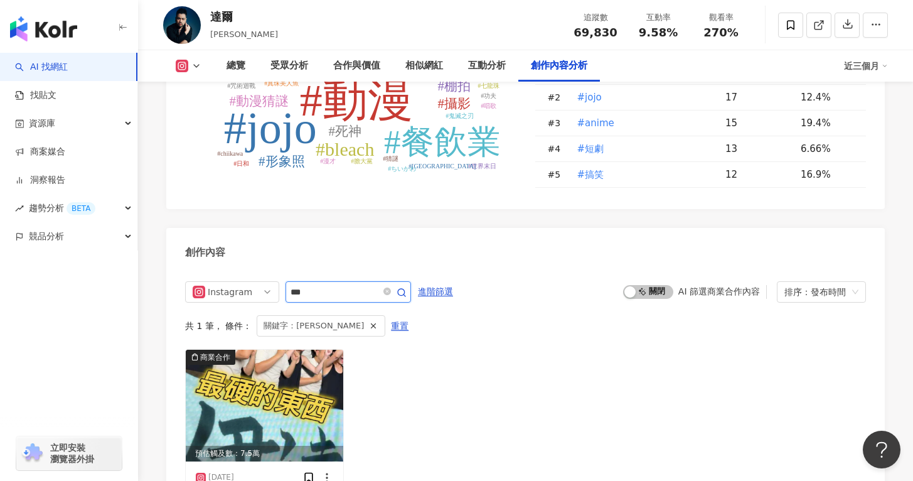
click at [309, 284] on input "***" at bounding box center [335, 291] width 88 height 15
type input "*"
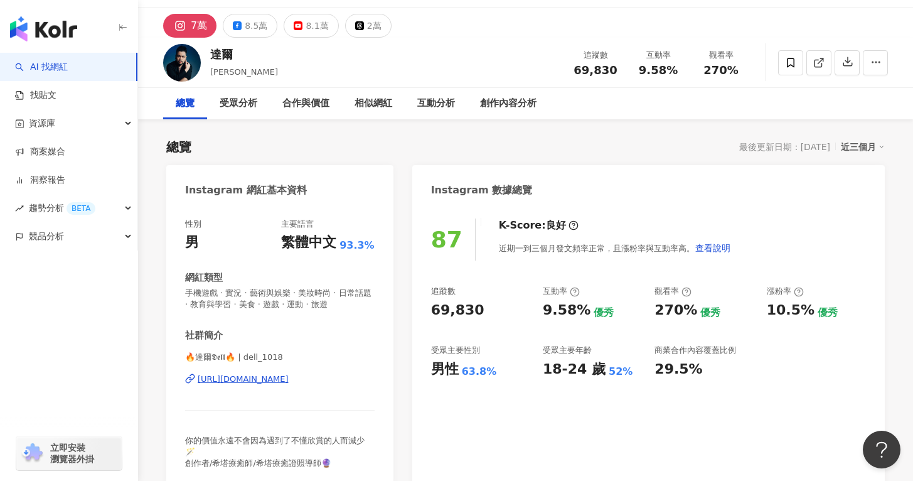
scroll to position [31, 0]
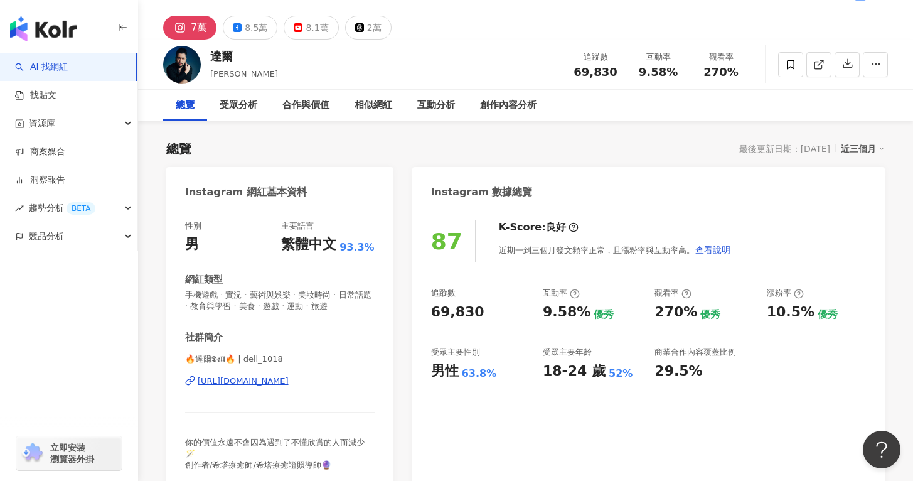
click at [289, 377] on div "https://www.instagram.com/dell_1018/" at bounding box center [243, 380] width 91 height 11
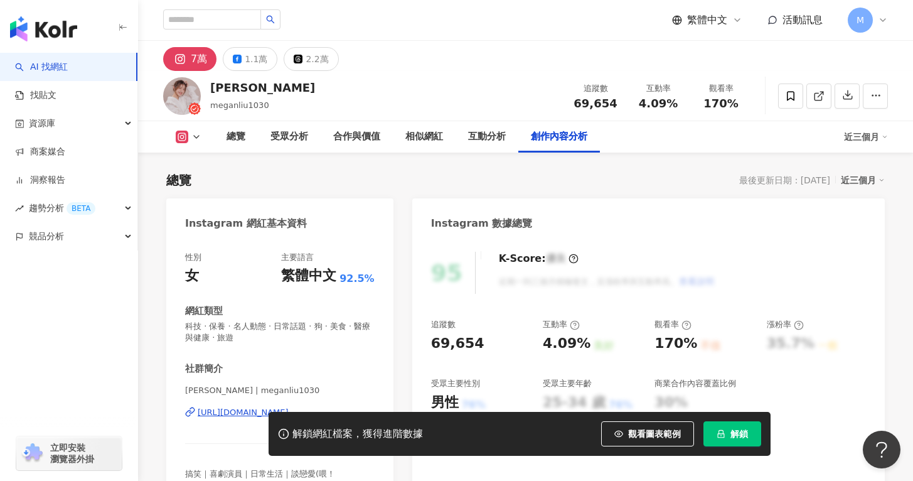
scroll to position [3852, 0]
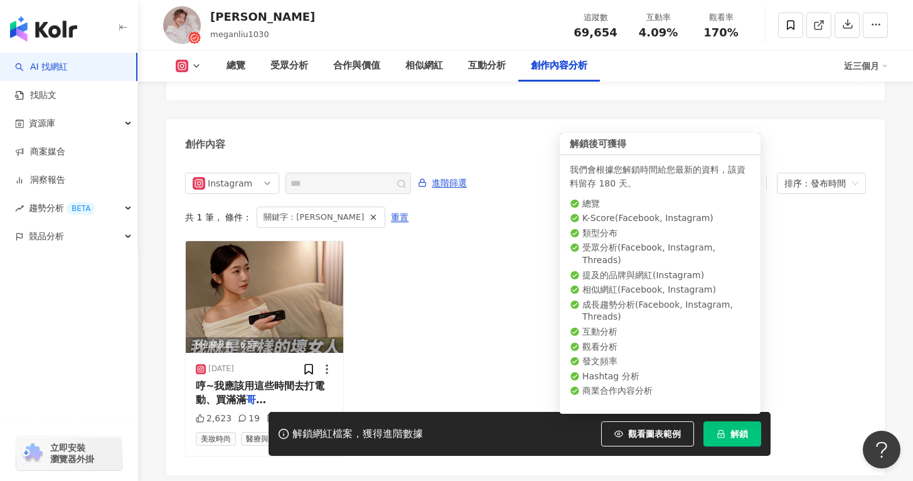
click at [734, 432] on span "解鎖" at bounding box center [739, 434] width 18 height 10
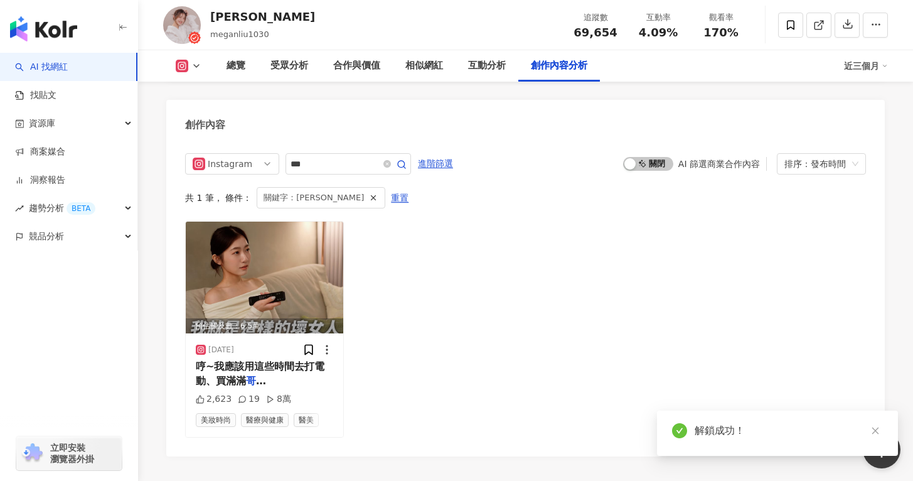
scroll to position [3879, 0]
click at [282, 370] on div "2025/1/22 哼~我應該用這些時間去打電動、買滿滿 哥吉拉 的！你最棒👍🏻 2,623 19 8萬 美妝時尚 醫療與健康 醫美" at bounding box center [264, 384] width 157 height 103
click at [283, 388] on span "的！你最棒👍🏻" at bounding box center [263, 401] width 134 height 26
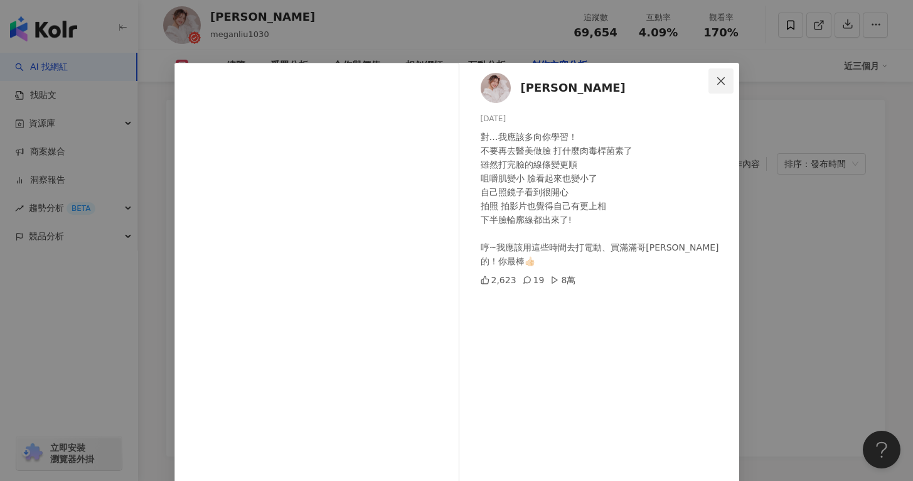
click at [716, 78] on icon "close" at bounding box center [721, 81] width 10 height 10
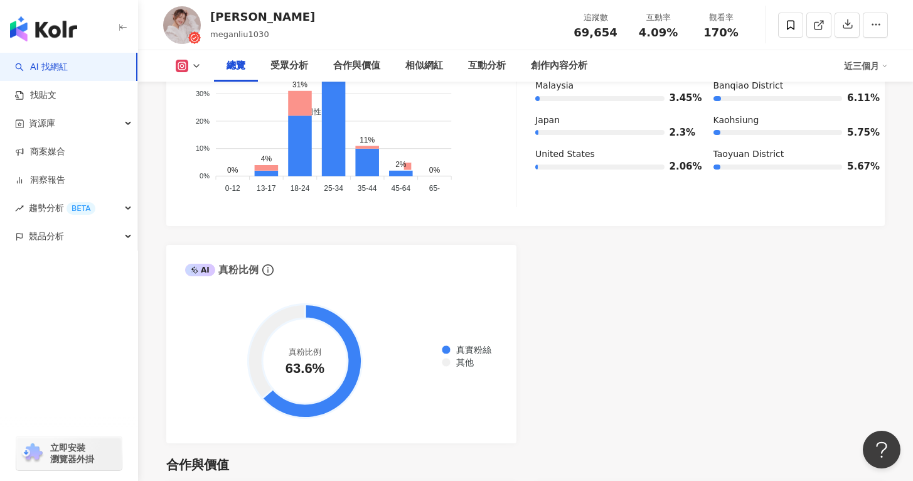
scroll to position [0, 0]
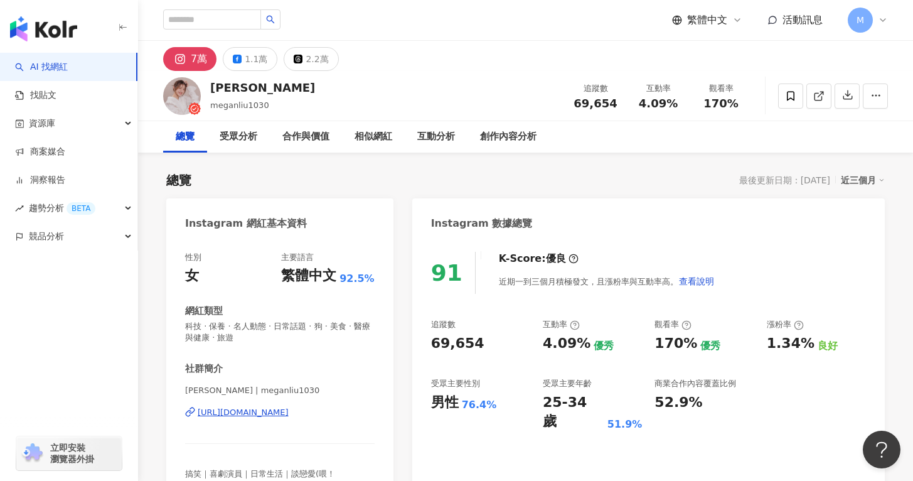
click at [289, 409] on div "https://www.instagram.com/meganliu1030/" at bounding box center [243, 412] width 91 height 11
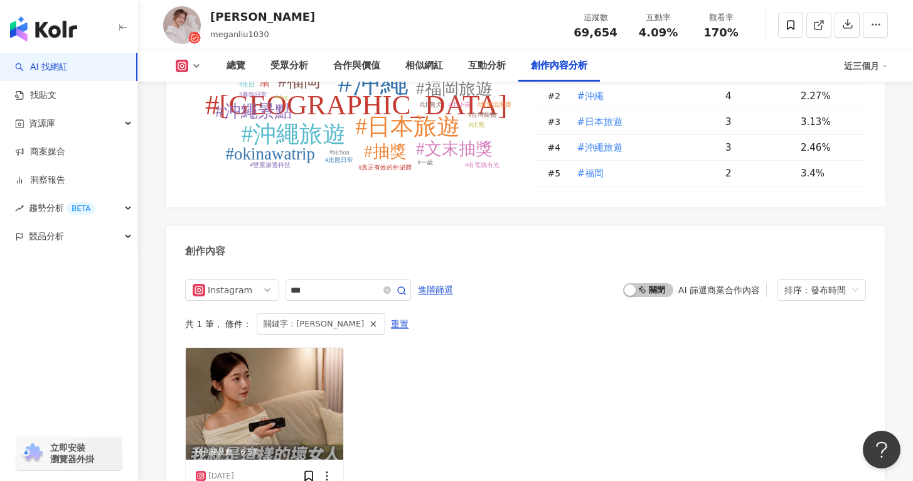
scroll to position [3721, 0]
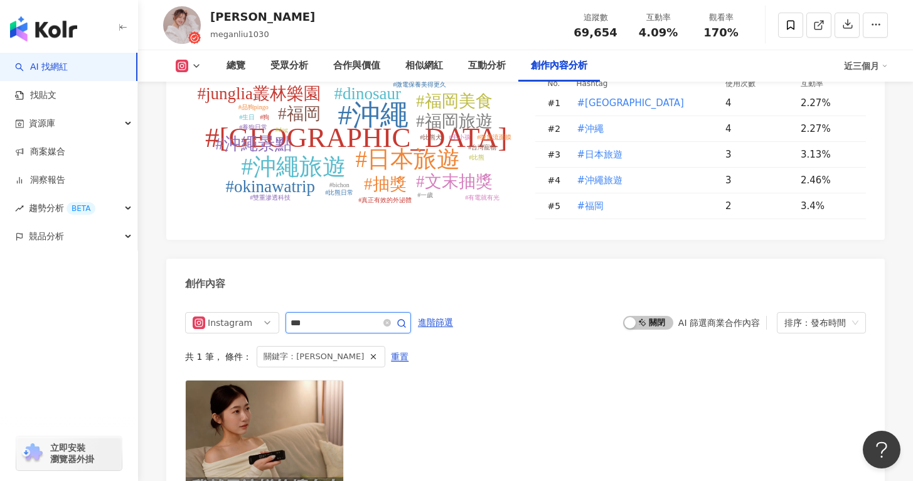
click at [333, 315] on input "***" at bounding box center [335, 322] width 88 height 15
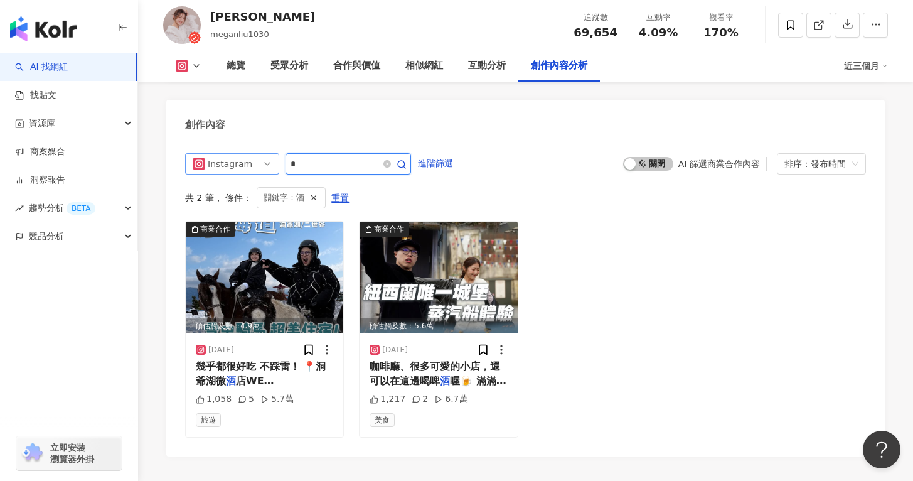
drag, startPoint x: 312, startPoint y: 142, endPoint x: 275, endPoint y: 142, distance: 37.7
click at [275, 153] on div "Instagram *" at bounding box center [298, 163] width 226 height 21
type input "**"
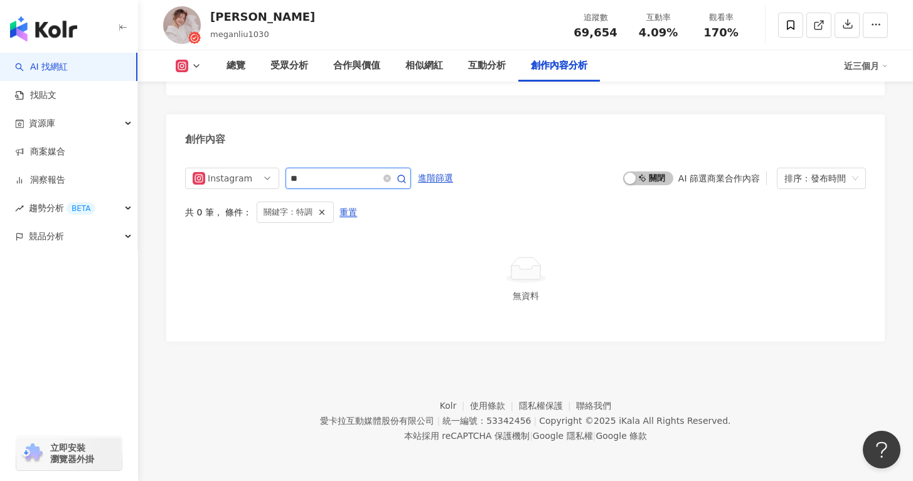
scroll to position [3847, 0]
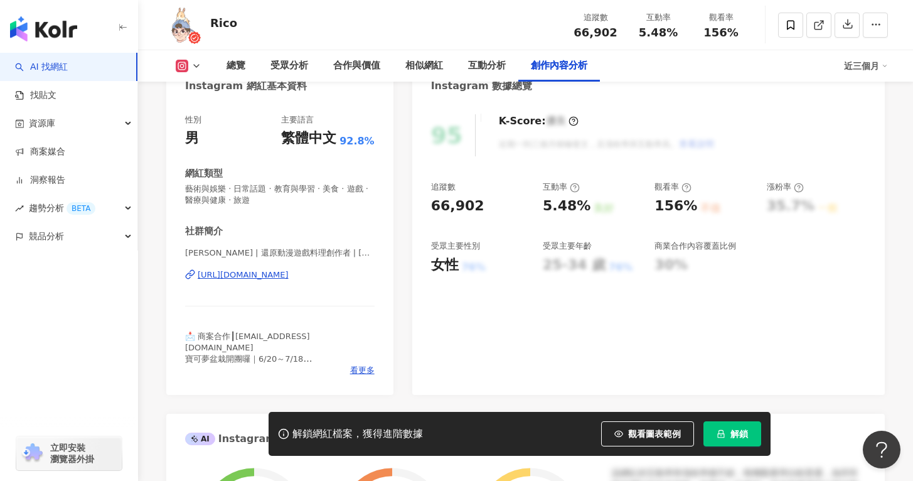
scroll to position [3801, 0]
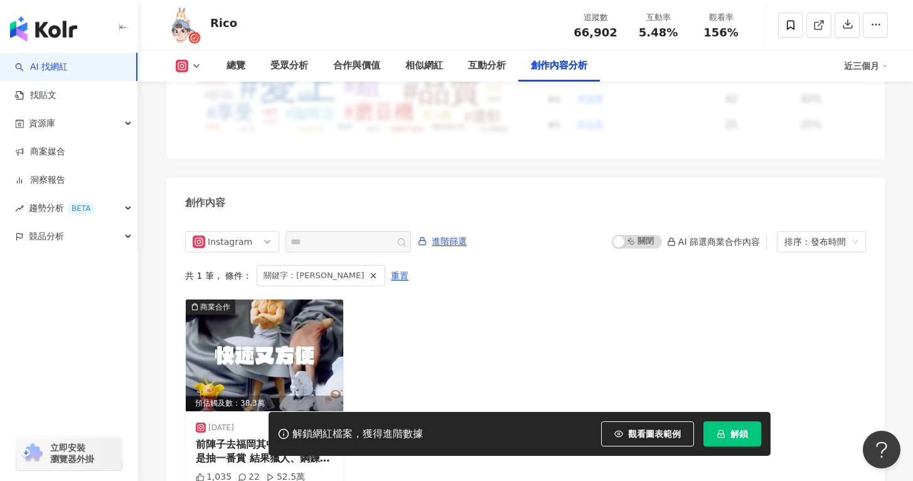
click at [770, 432] on div "解鎖網紅檔案，獲得進階數據 觀看圖表範例 解鎖" at bounding box center [456, 434] width 913 height 44
click at [757, 432] on button "解鎖" at bounding box center [732, 433] width 58 height 25
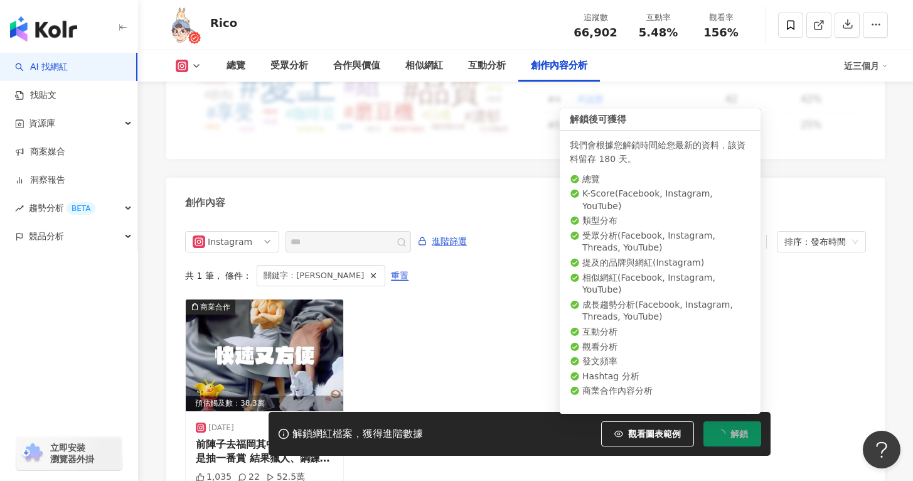
click at [738, 431] on span "解鎖" at bounding box center [739, 434] width 18 height 10
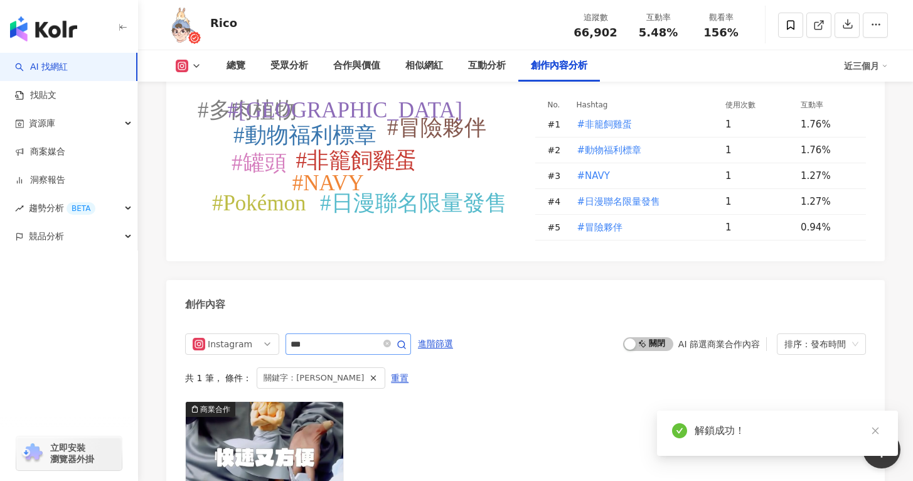
scroll to position [3839, 0]
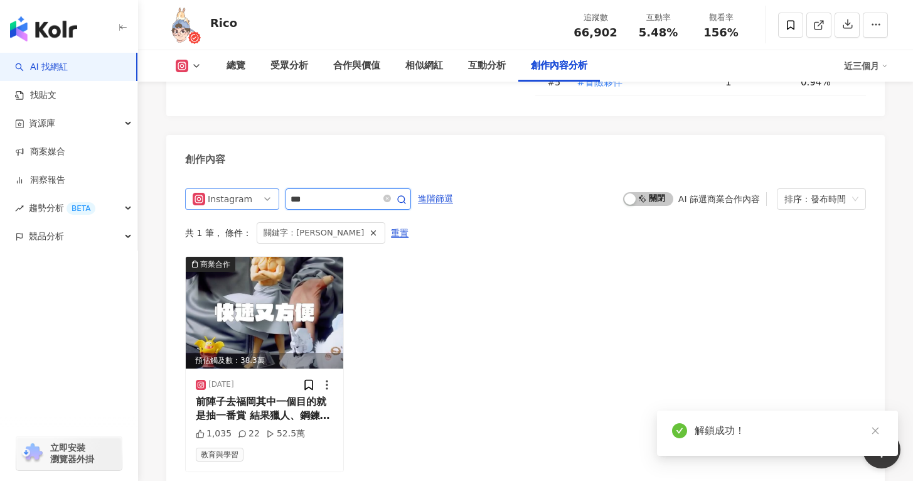
drag, startPoint x: 344, startPoint y: 171, endPoint x: 273, endPoint y: 160, distance: 72.3
click at [273, 188] on div "Instagram ***" at bounding box center [298, 198] width 226 height 21
type input "*"
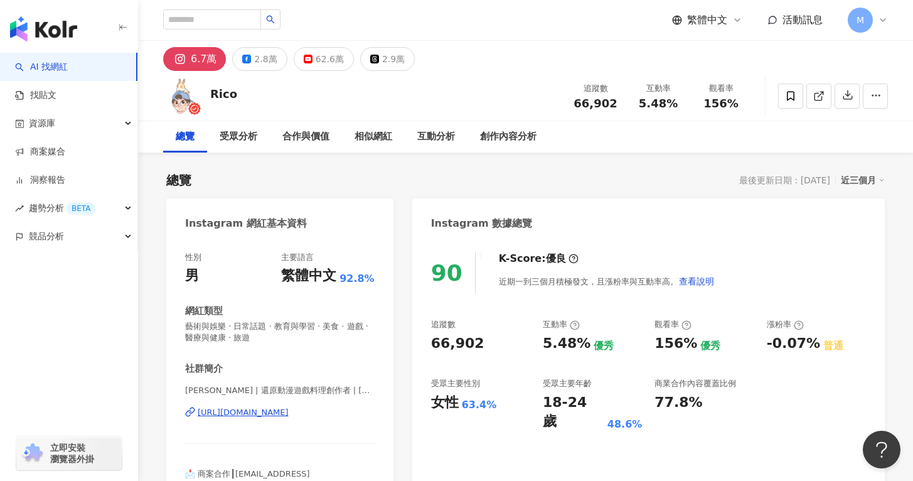
click at [289, 415] on div "[URL][DOMAIN_NAME]" at bounding box center [243, 412] width 91 height 11
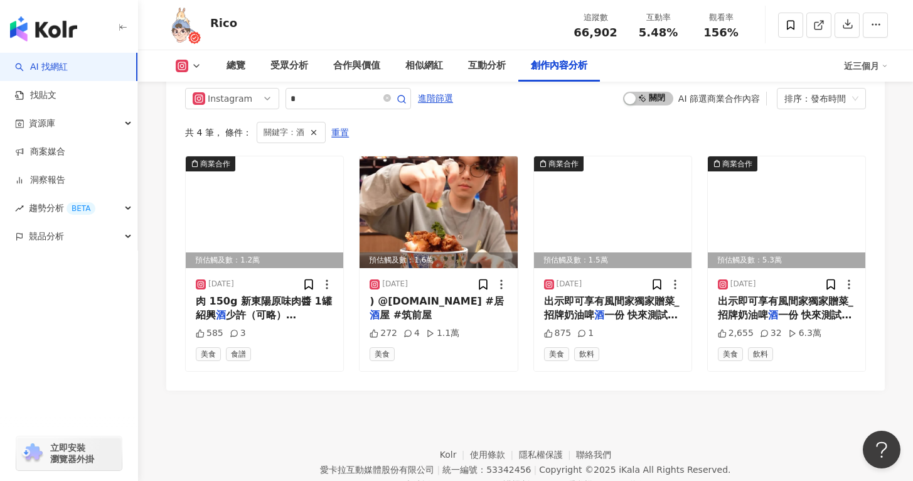
scroll to position [3682, 0]
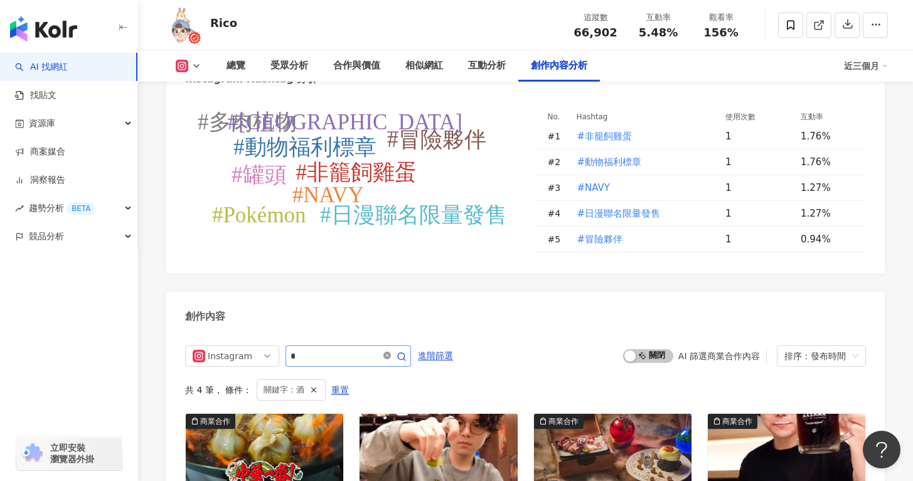
click at [390, 351] on icon "close-circle" at bounding box center [387, 355] width 8 height 8
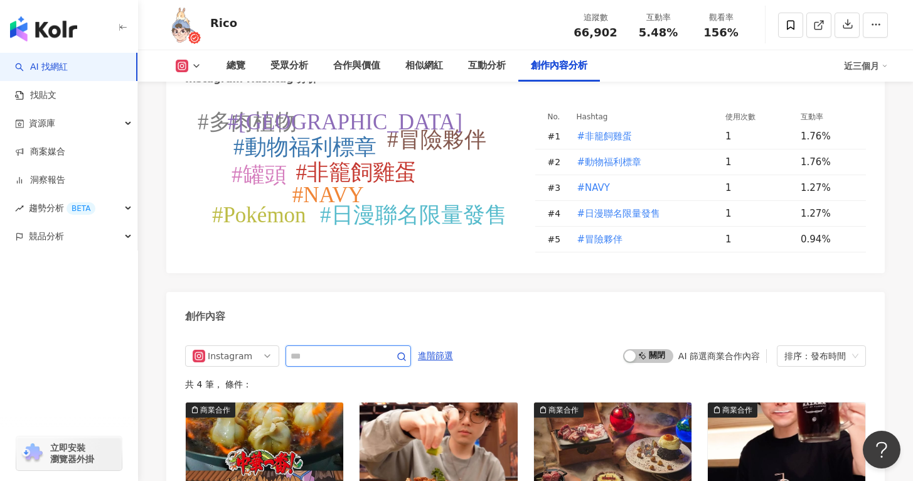
scroll to position [3859, 0]
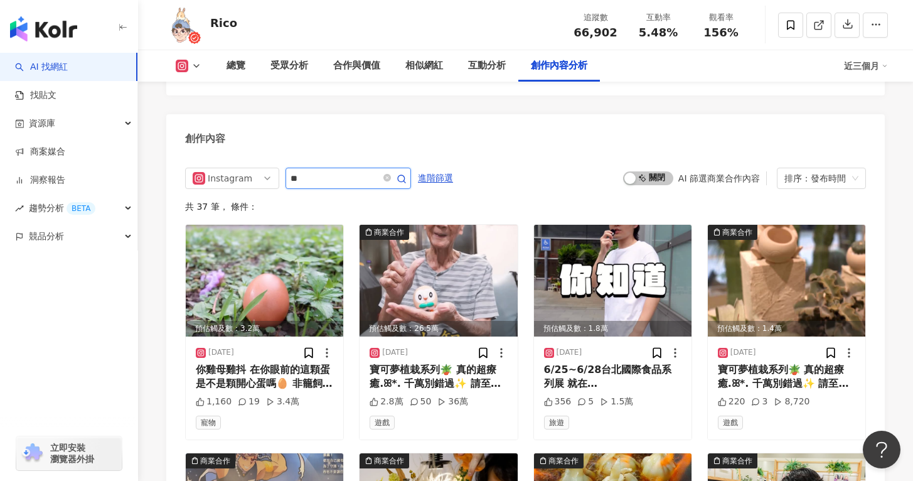
type input "*"
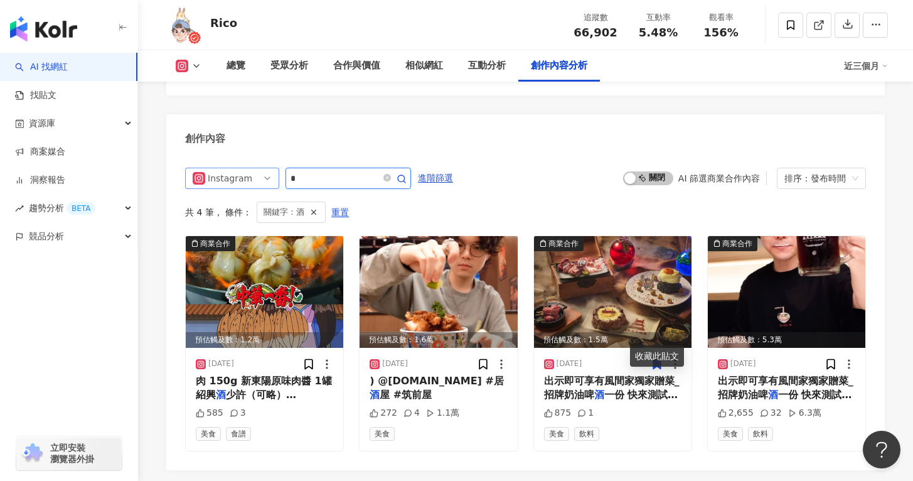
drag, startPoint x: 355, startPoint y: 145, endPoint x: 244, endPoint y: 147, distance: 111.1
click at [244, 168] on div "Instagram *" at bounding box center [298, 178] width 226 height 21
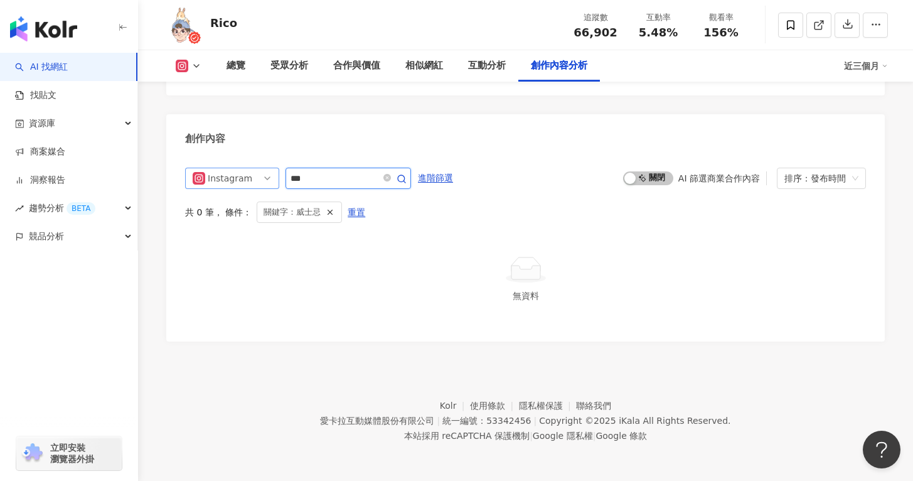
scroll to position [3827, 0]
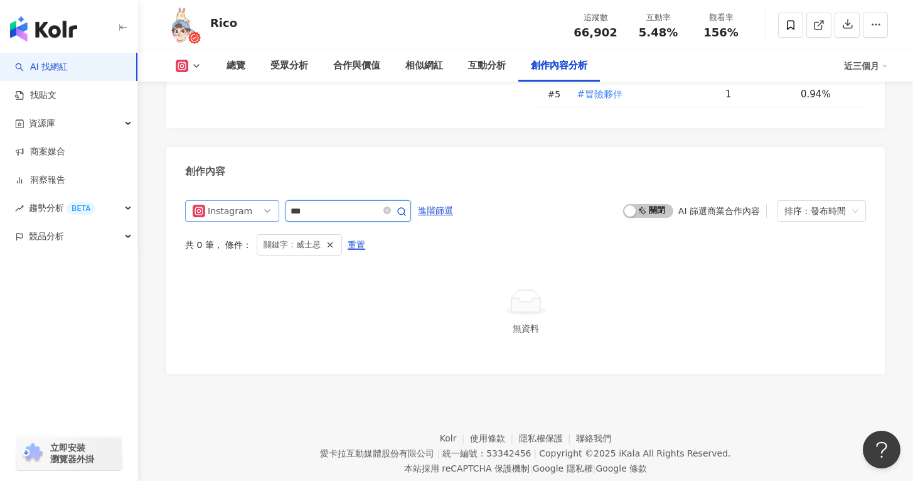
drag, startPoint x: 334, startPoint y: 179, endPoint x: 253, endPoint y: 178, distance: 81.6
click at [253, 200] on div "Instagram ***" at bounding box center [298, 210] width 226 height 21
type input "**"
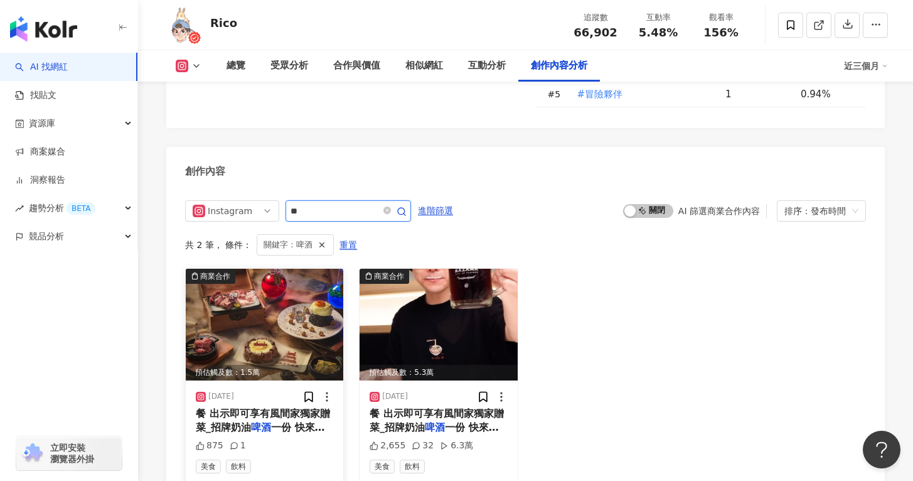
scroll to position [3859, 0]
